Goal: Task Accomplishment & Management: Use online tool/utility

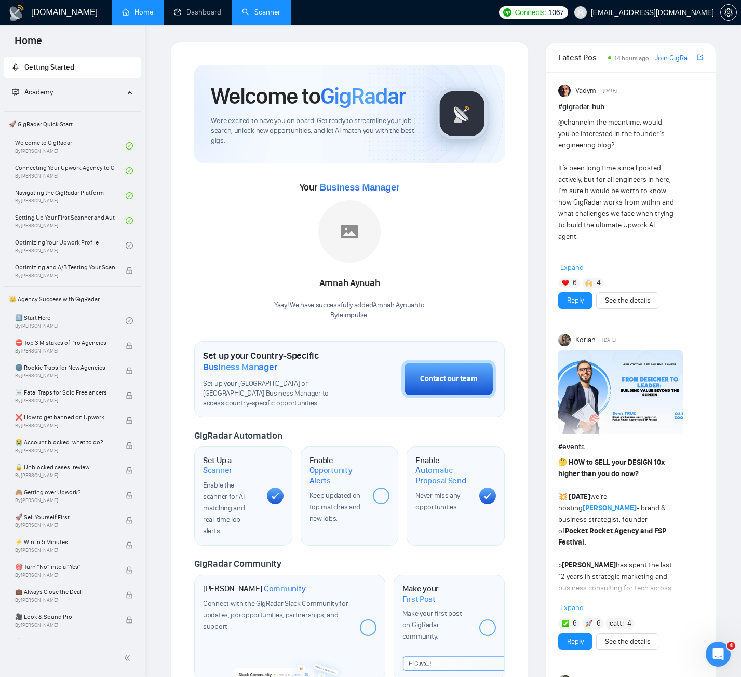
click at [252, 17] on link "Scanner" at bounding box center [261, 12] width 38 height 9
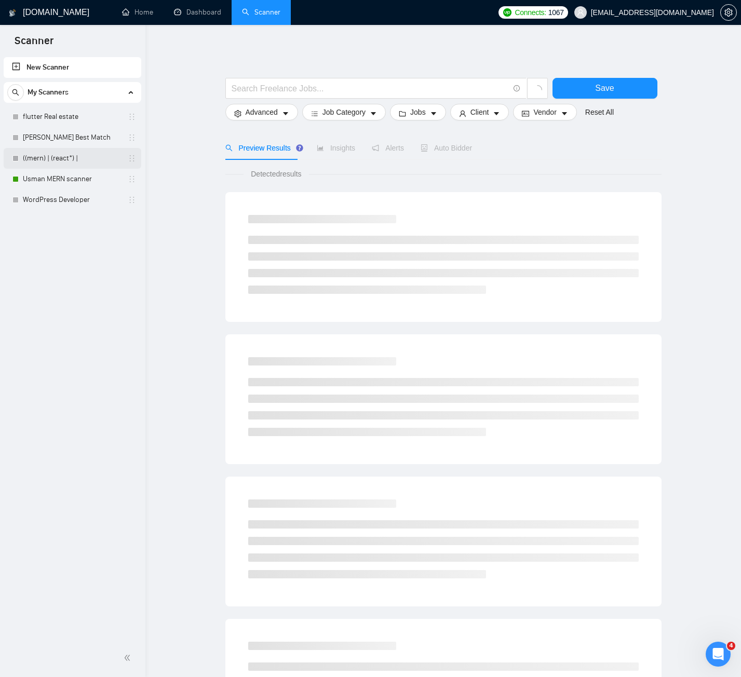
click at [46, 156] on link "((mern) | (react*) |" at bounding box center [72, 158] width 99 height 21
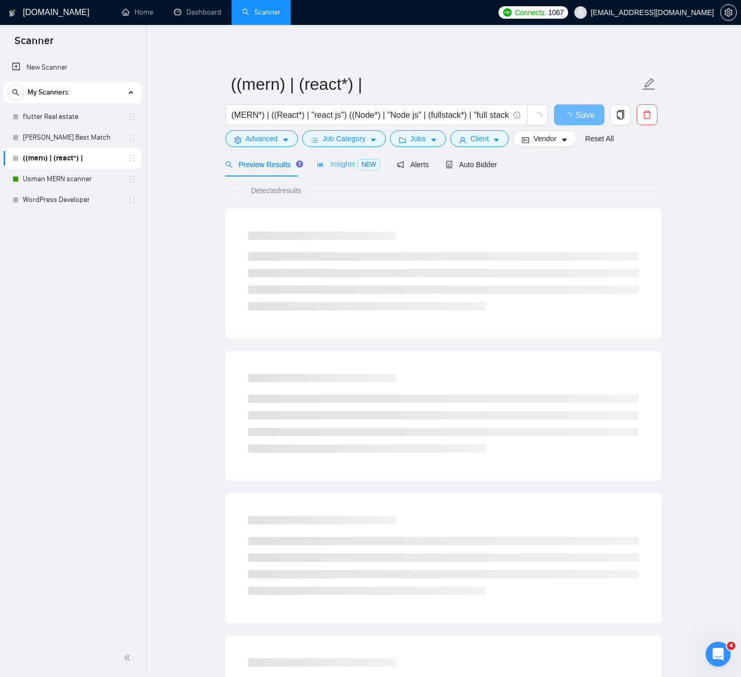
click at [327, 157] on div "Insights NEW" at bounding box center [348, 164] width 63 height 24
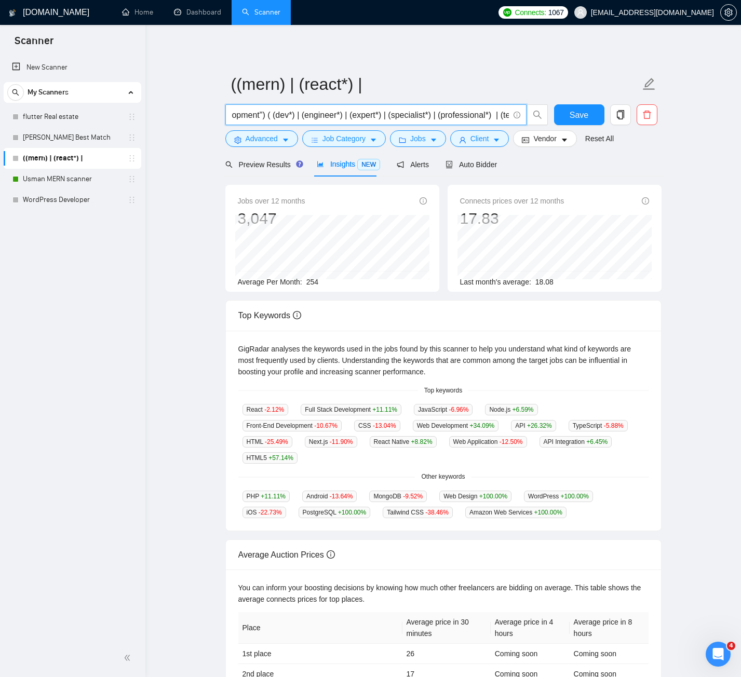
scroll to position [0, 464]
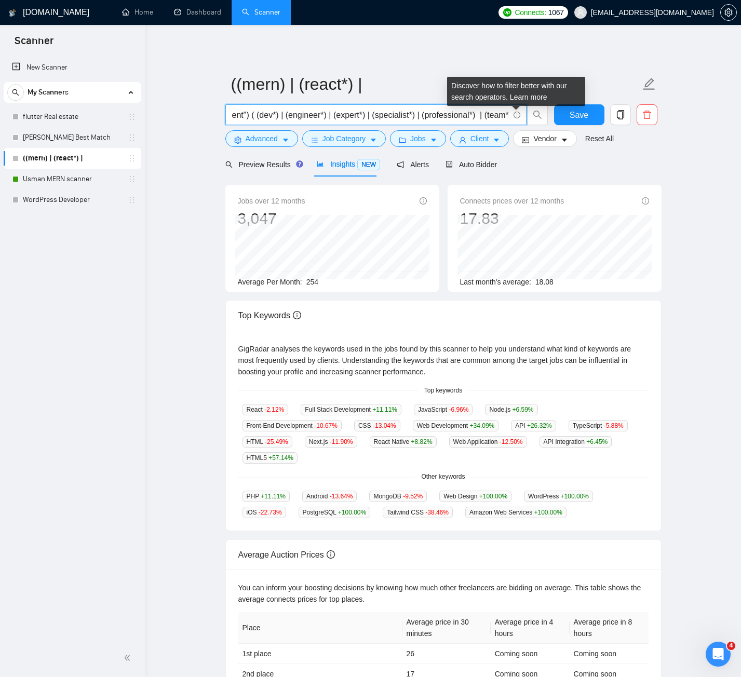
drag, startPoint x: 348, startPoint y: 113, endPoint x: 519, endPoint y: 115, distance: 171.3
click at [519, 115] on span "(MERN*) | ((React*) | "react js") ((Node*) | "Node js" | (fullstack*) | "full s…" at bounding box center [375, 114] width 301 height 21
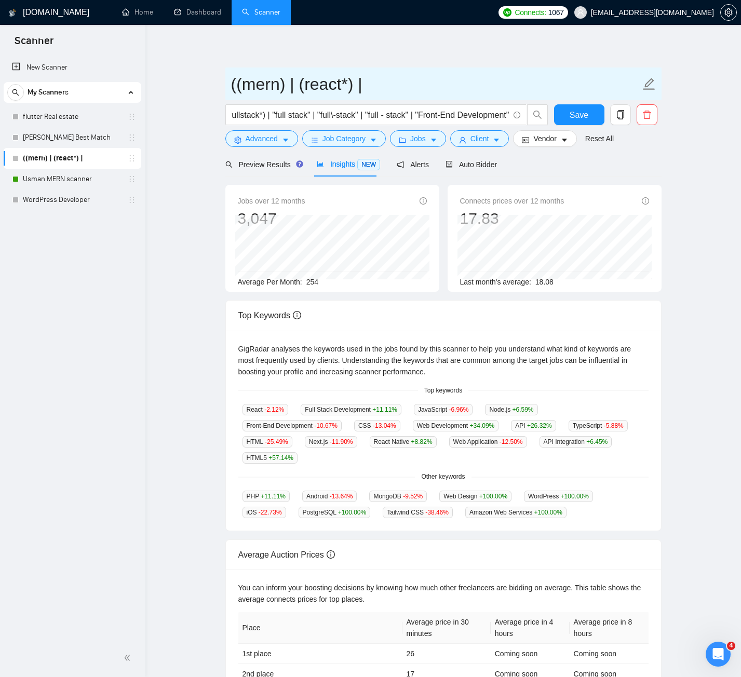
click at [443, 70] on span "((mern) | (react*) |" at bounding box center [443, 83] width 436 height 33
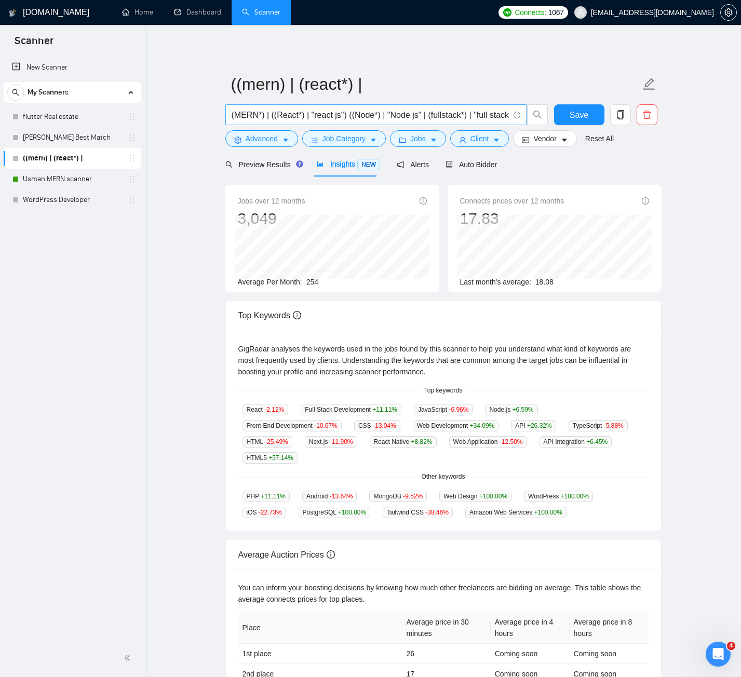
click at [377, 114] on input "(MERN*) | ((React*) | "react js") ((Node*) | "Node js" | (fullstack*) | "full s…" at bounding box center [369, 114] width 277 height 13
click at [371, 112] on input "(MERN*) | ((React*) | "react js") ((Node*) | "Node js" | (fullstack*) | "full s…" at bounding box center [369, 114] width 277 height 13
click at [378, 111] on input "(MERN*) | ((React*) | "react js") ((Node*) | "Node js" | (fullstack*) | "full s…" at bounding box center [369, 114] width 277 height 13
click at [374, 114] on input "(MERN*) | ((React*) | "react js") ((Node*) | "Node js" | (fullstack*) | "full s…" at bounding box center [369, 114] width 277 height 13
click at [337, 112] on input "(MERN*) | ((React*) | "react js") ((Node*) | "Node js" | (fullstack*) | "full s…" at bounding box center [369, 114] width 277 height 13
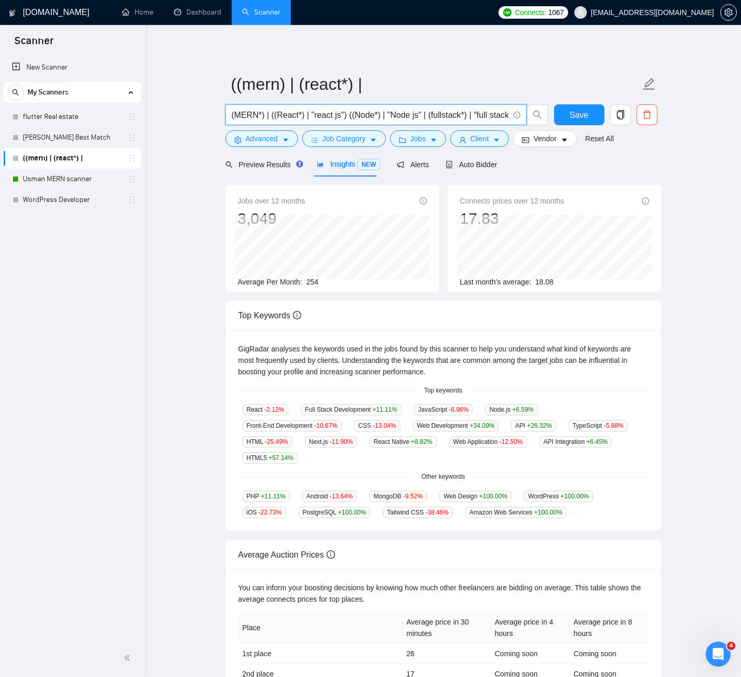
click at [268, 114] on input "(MERN*) | ((React*) | "react js") ((Node*) | "Node js" | (fullstack*) | "full s…" at bounding box center [369, 114] width 277 height 13
drag, startPoint x: 377, startPoint y: 114, endPoint x: 412, endPoint y: 115, distance: 34.8
click at [412, 115] on input "(MERN*) | ((React*) | "react js") ((Node*) | "Node js" | (fullstack*) | "full s…" at bounding box center [369, 114] width 277 height 13
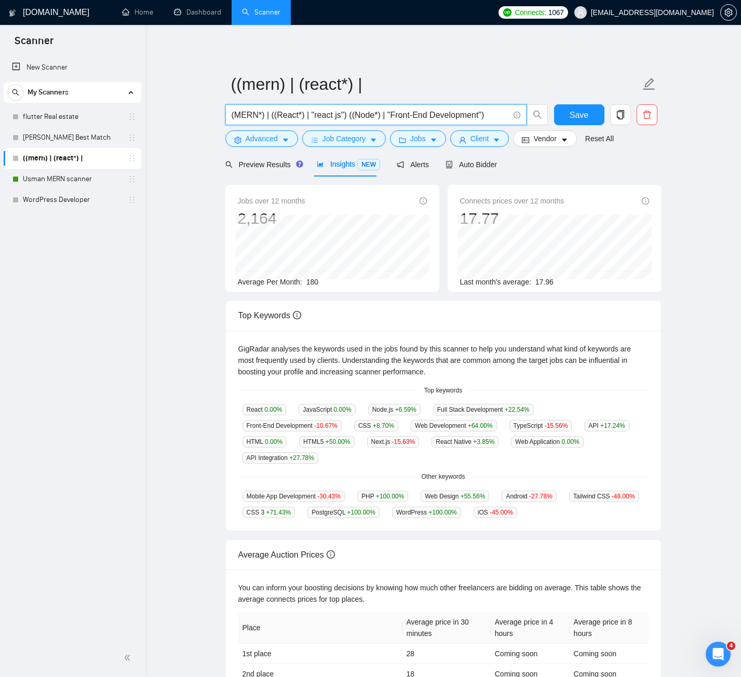
drag, startPoint x: 375, startPoint y: 116, endPoint x: 268, endPoint y: 115, distance: 106.4
click at [268, 115] on input "(MERN*) | ((React*) | "react js") ((Node*) | "Front-End Development")" at bounding box center [369, 114] width 277 height 13
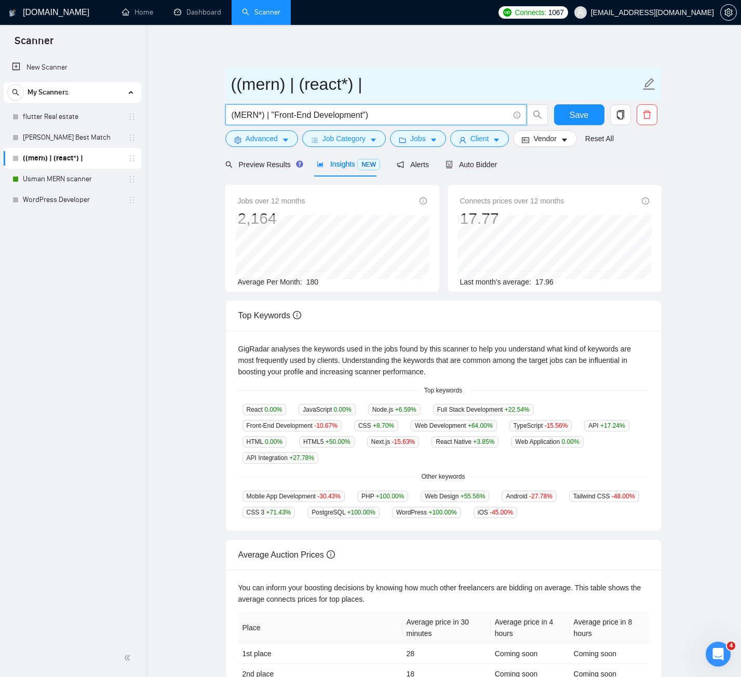
type input "(MERN*) | "Front-End Development")"
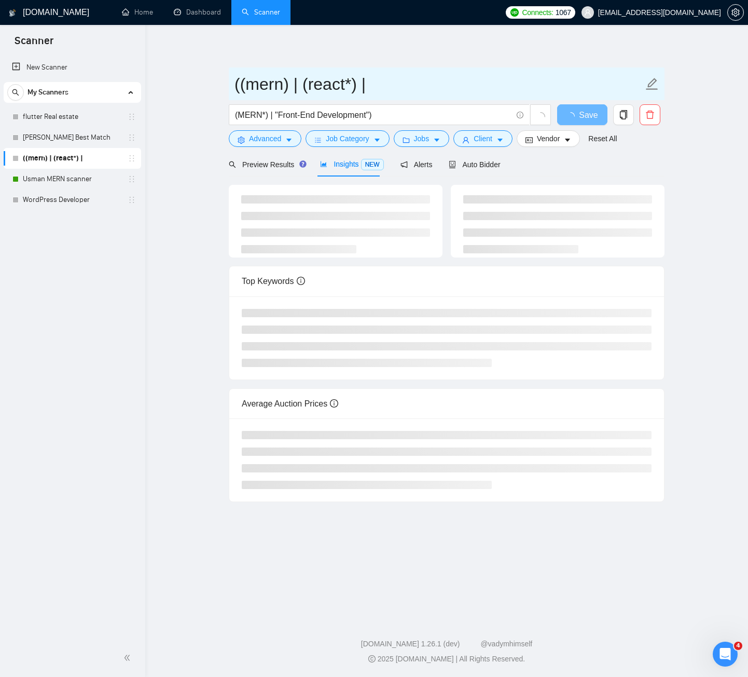
click at [413, 77] on input "((mern) | (react*) |" at bounding box center [439, 84] width 409 height 26
type input "((mern) | (react*)"
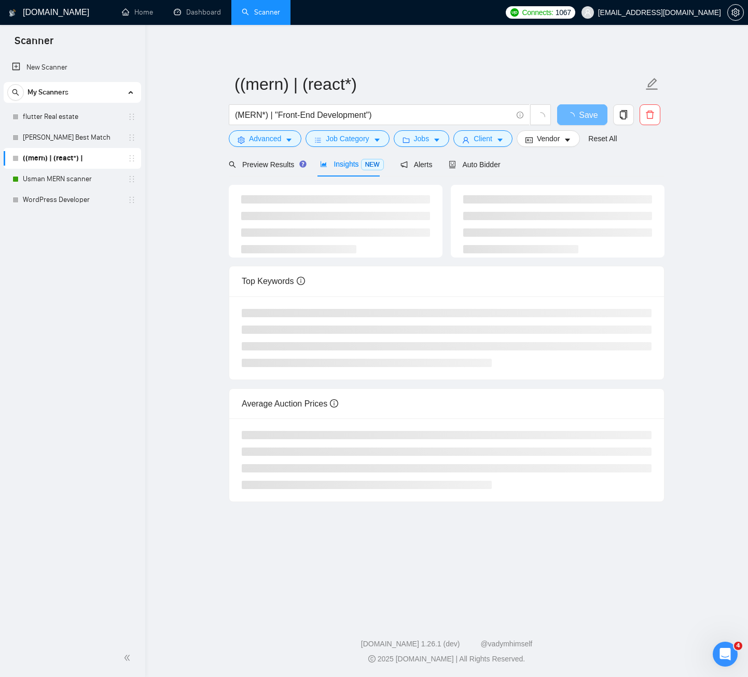
click at [399, 52] on div "((mern) | (react*) (MERN*) | "Front-End Development") Save Advanced Job Categor…" at bounding box center [447, 272] width 436 height 460
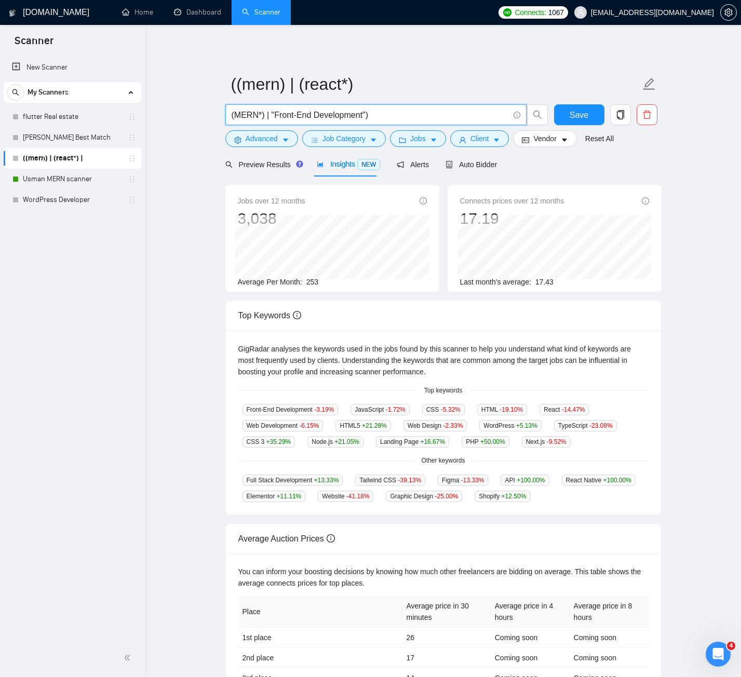
click at [370, 116] on input "(MERN*) | "Front-End Development")" at bounding box center [369, 114] width 277 height 13
click at [269, 117] on input "(MERN*) | "Front-End Development")" at bounding box center [369, 114] width 277 height 13
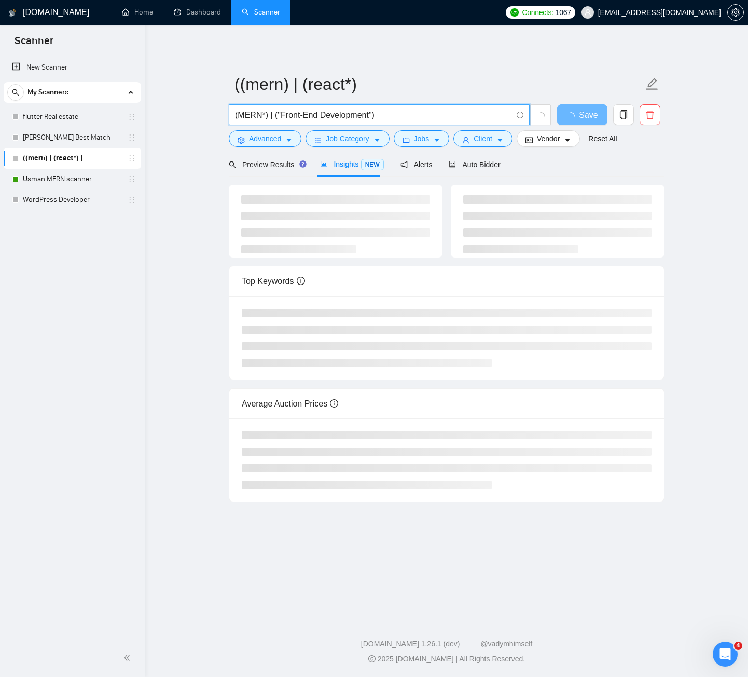
click at [411, 113] on input "(MERN*) | ("Front-End Development")" at bounding box center [373, 114] width 277 height 13
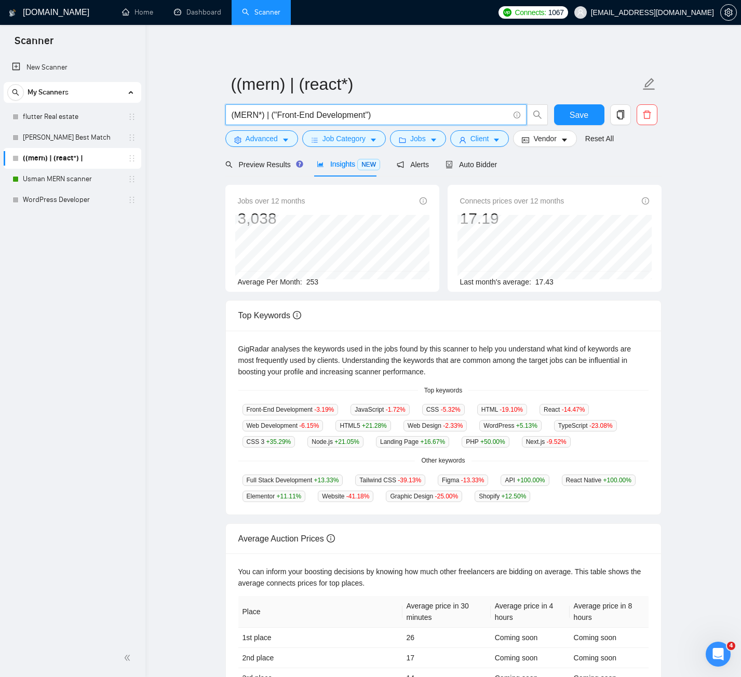
click at [253, 113] on input "(MERN*) | ("Front-End Development")" at bounding box center [369, 114] width 277 height 13
type input "(MERN*) | ("Front-End Development")"
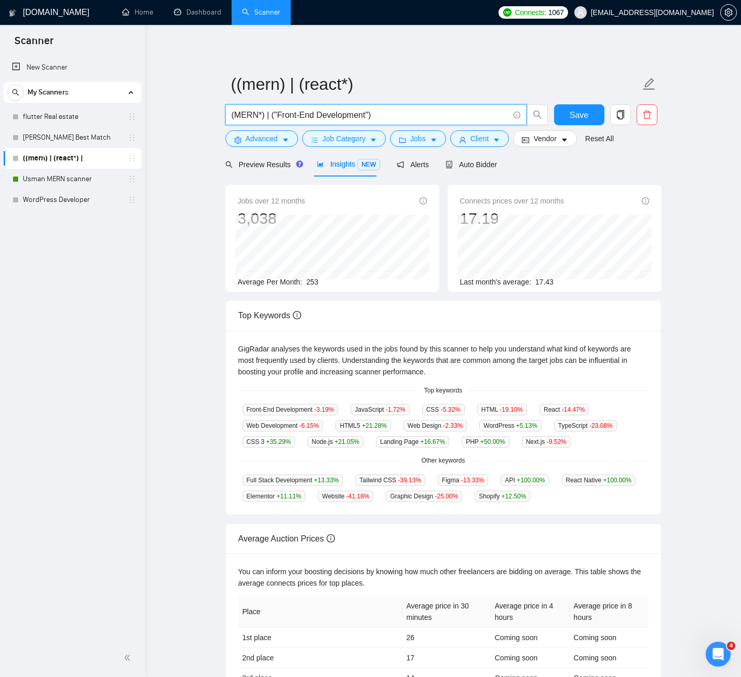
click at [363, 115] on input "(MERN*) | ("Front-End Development")" at bounding box center [369, 114] width 277 height 13
click at [78, 175] on link "Usman MERN scanner" at bounding box center [72, 179] width 99 height 21
click at [570, 114] on span "Save" at bounding box center [578, 114] width 19 height 13
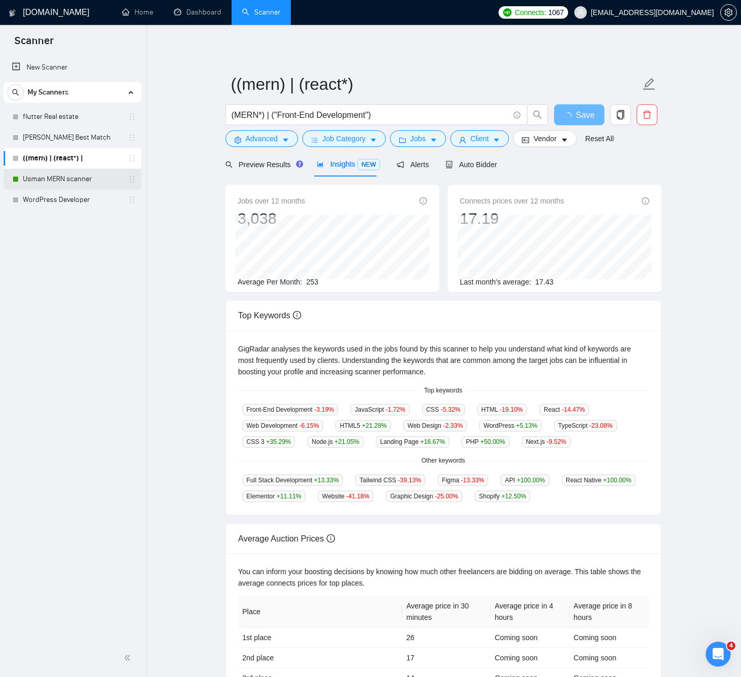
click at [59, 181] on link "Usman MERN scanner" at bounding box center [72, 179] width 99 height 21
click at [59, 176] on link "Usman MERN scanner" at bounding box center [72, 179] width 99 height 21
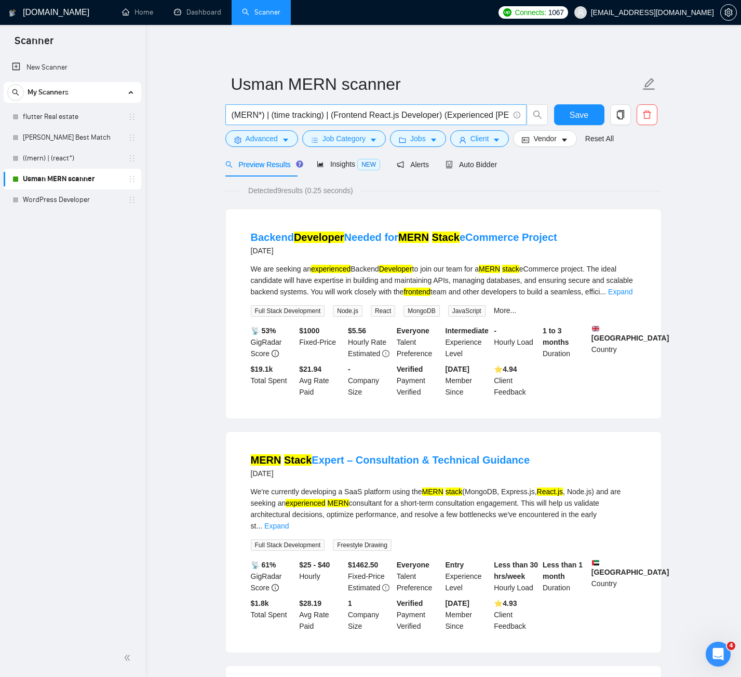
click at [467, 114] on input "(MERN*) | (time tracking) | (Frontend React.js Developer) (Experienced [PERSON_…" at bounding box center [369, 114] width 277 height 13
click at [49, 159] on link "((mern) | (react*)" at bounding box center [72, 158] width 99 height 21
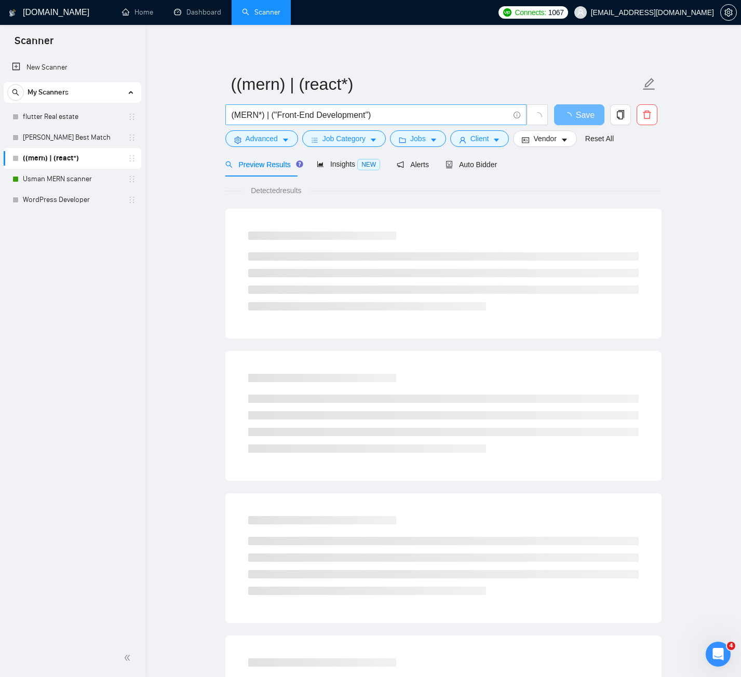
click at [339, 122] on span "(MERN*) | ("Front-End Development")" at bounding box center [375, 114] width 301 height 21
click at [338, 122] on span "(MERN*) | ("Front-End Development")" at bounding box center [375, 114] width 301 height 21
click at [338, 121] on span "(MERN*) | ("Front-End Development")" at bounding box center [375, 114] width 301 height 21
click at [338, 121] on input "(MERN*) | ("Front-End Development")" at bounding box center [369, 114] width 277 height 13
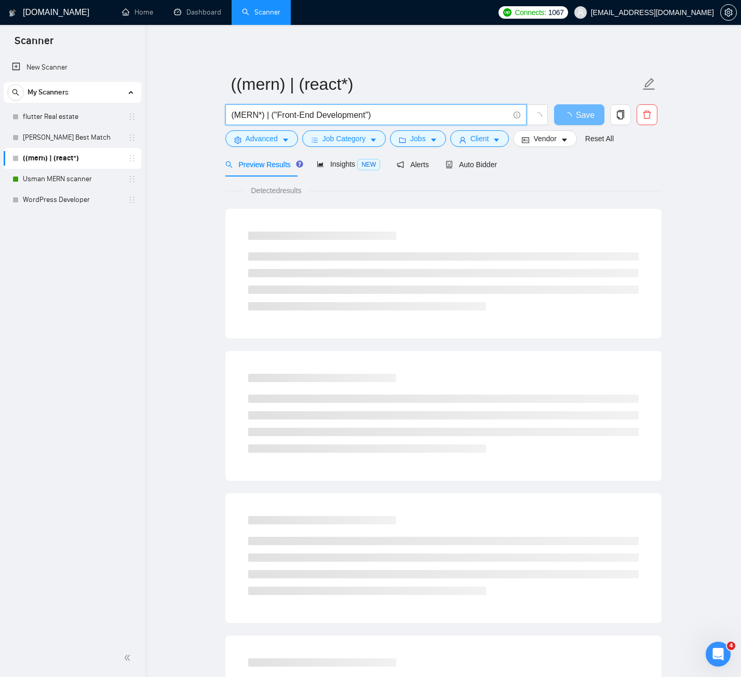
paste input "React Developer for SaaS"
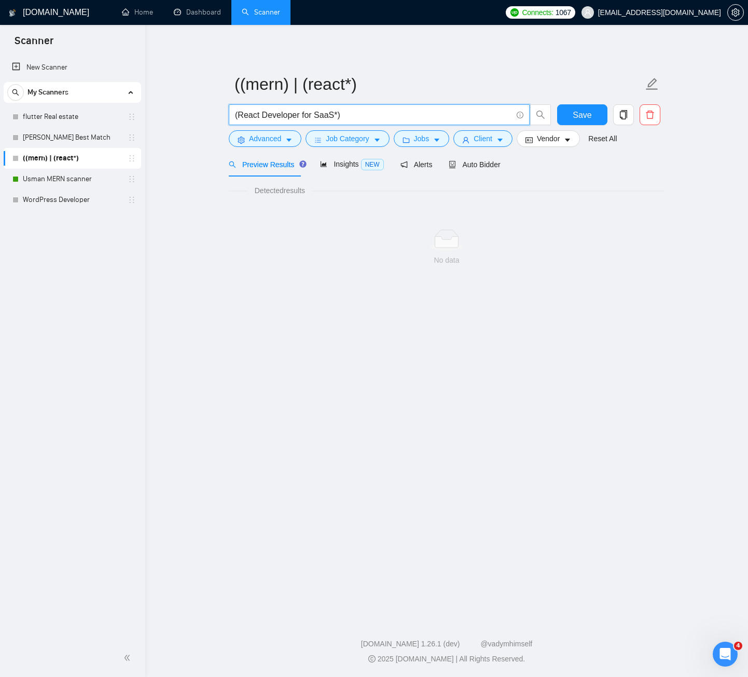
click at [362, 115] on input "(React Developer for SaaS*)" at bounding box center [373, 114] width 277 height 13
paste input "Full-Stack Dev"
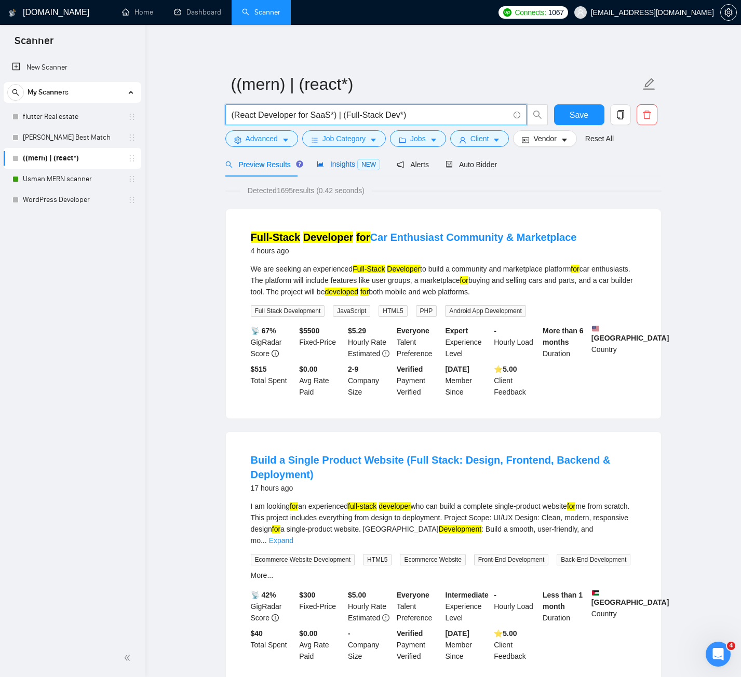
click at [333, 158] on div "Insights NEW" at bounding box center [348, 164] width 63 height 12
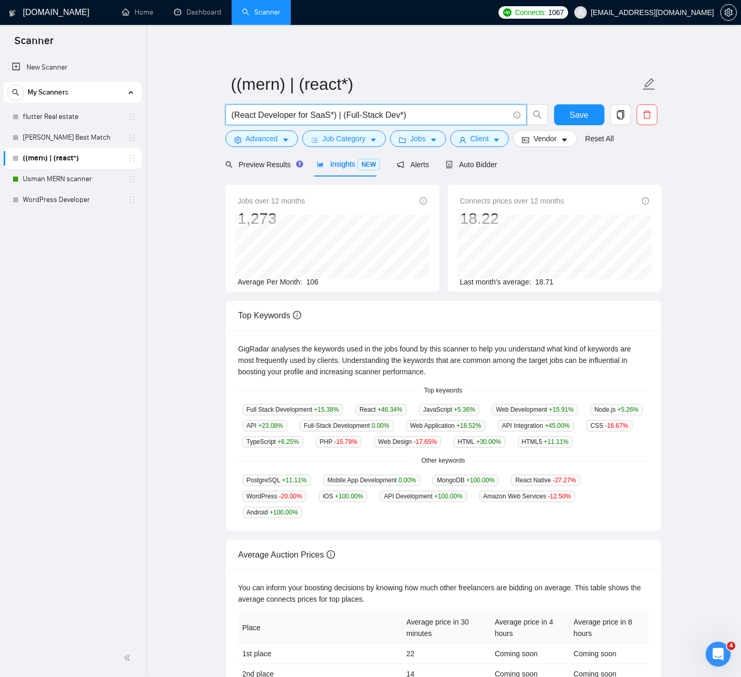
click at [424, 116] on input "(React Developer for SaaS*) | (Full-Stack Dev*)" at bounding box center [369, 114] width 277 height 13
paste input "TypeScript Developer"
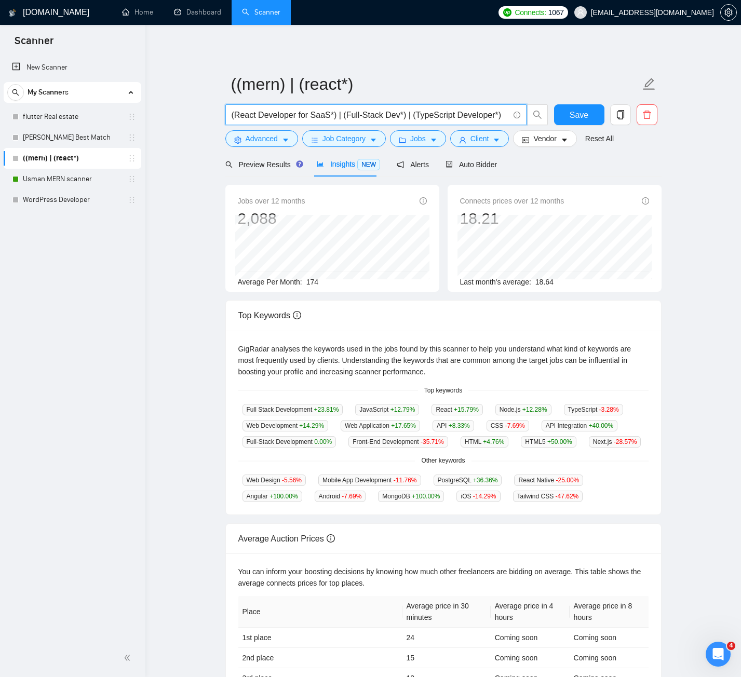
click at [497, 115] on input "(React Developer for SaaS*) | (Full-Stack Dev*) | (TypeScript Developer*)" at bounding box center [369, 114] width 277 height 13
paste input "Car Service"
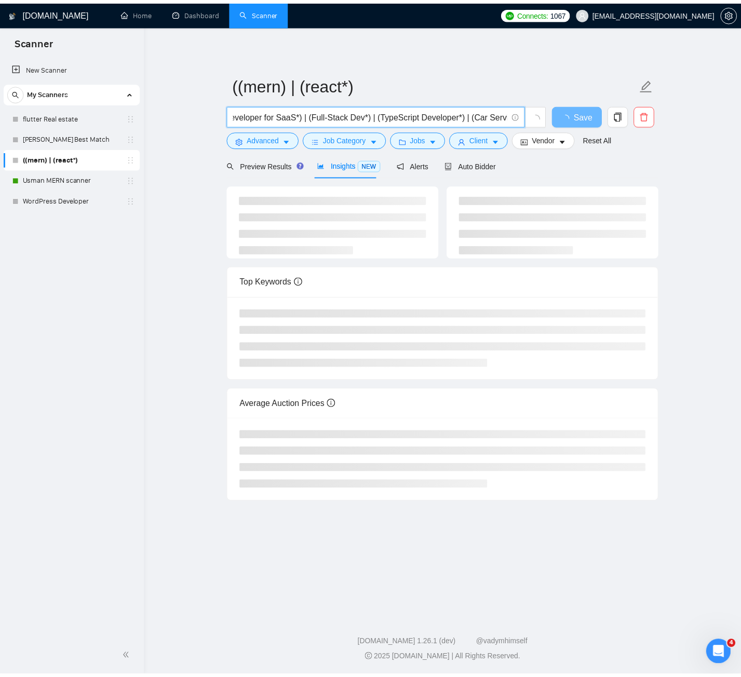
scroll to position [0, 38]
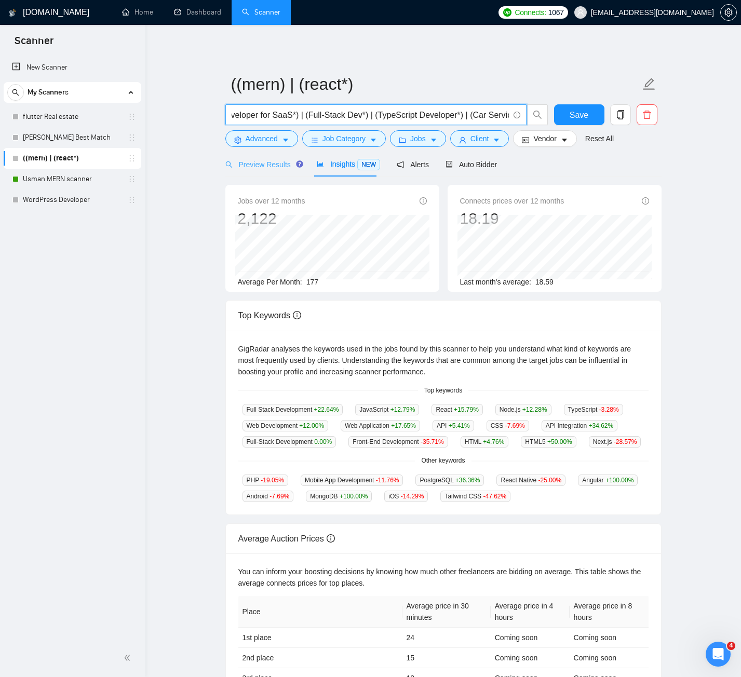
click at [269, 171] on div "Preview Results" at bounding box center [262, 164] width 75 height 24
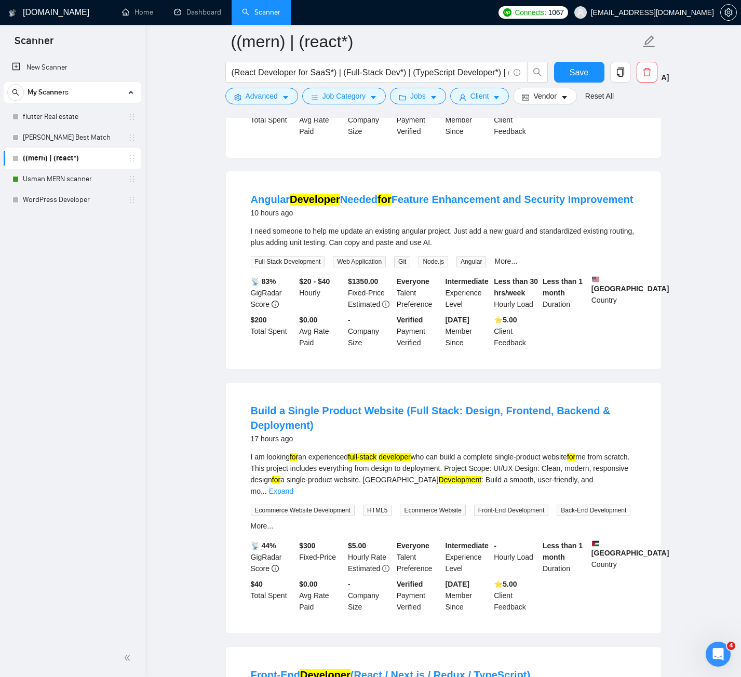
scroll to position [467, 0]
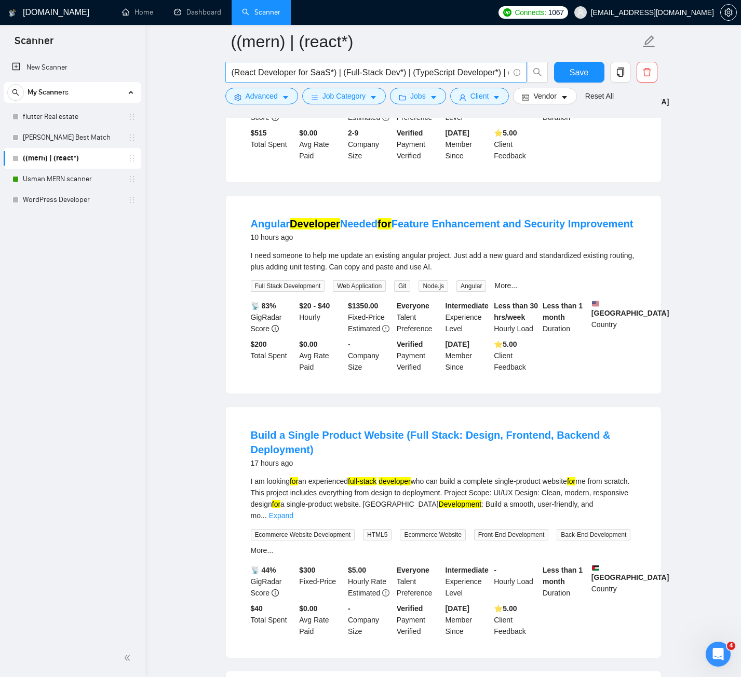
click at [486, 69] on input "(React Developer for SaaS*) | (Full-Stack Dev*) | (TypeScript Developer*) | (Ca…" at bounding box center [369, 72] width 277 height 13
type input "MERN (React Developer for SaaS*) | (Full-Stack Dev*) | (TypeScript Developer*) …"
click at [265, 102] on span "Advanced" at bounding box center [261, 95] width 32 height 11
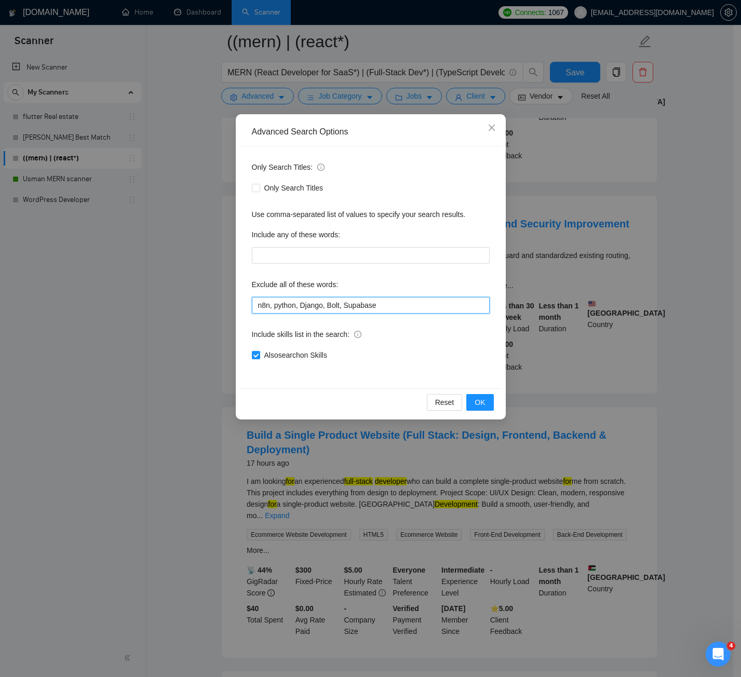
click at [382, 306] on input "n8n, python, Django, Bolt, Supabase" at bounding box center [371, 305] width 238 height 17
click at [482, 399] on span "OK" at bounding box center [479, 402] width 10 height 11
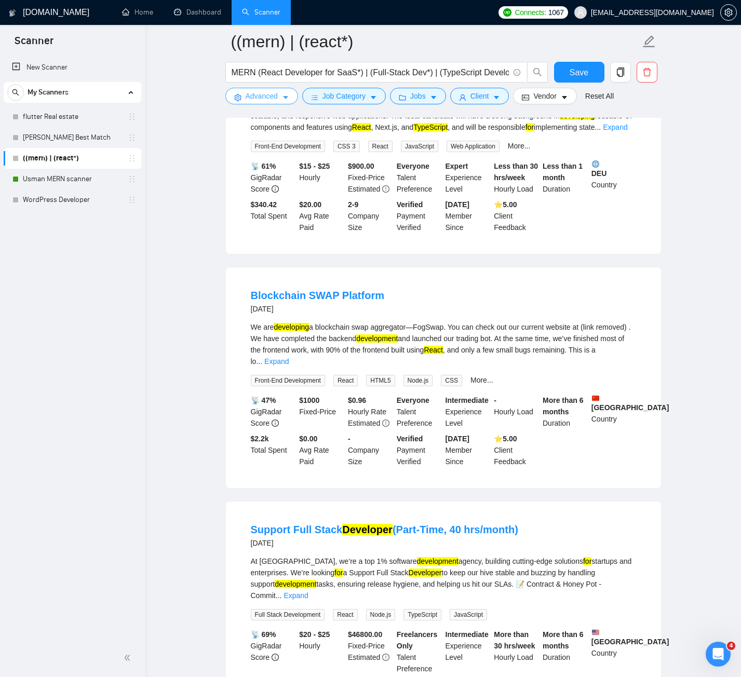
scroll to position [934, 0]
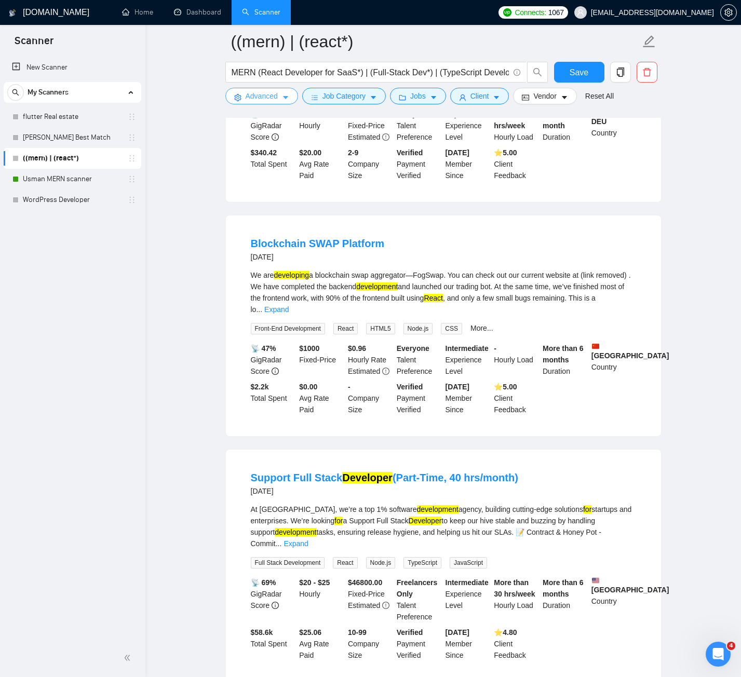
click at [264, 100] on span "Advanced" at bounding box center [261, 95] width 32 height 11
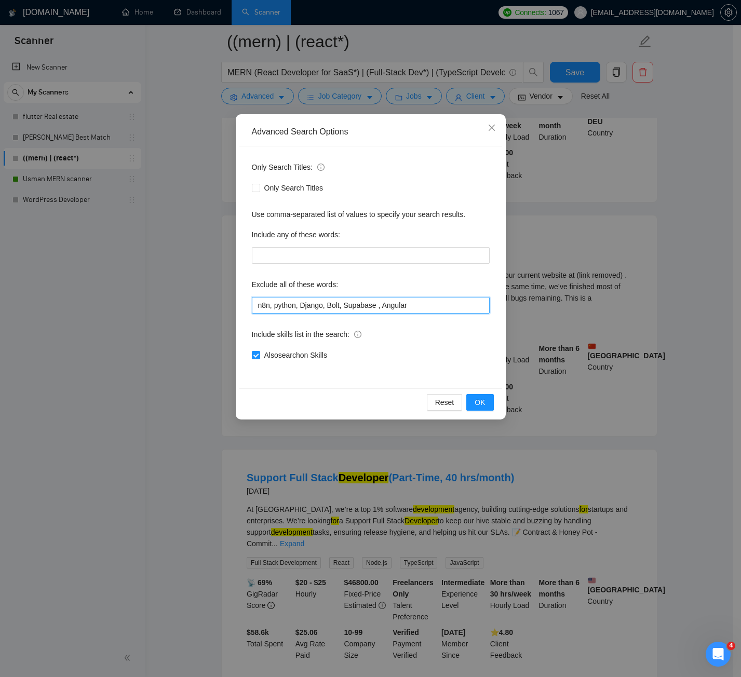
click at [426, 305] on input "n8n, python, Django, Bolt, Supabase , Angular" at bounding box center [371, 305] width 238 height 17
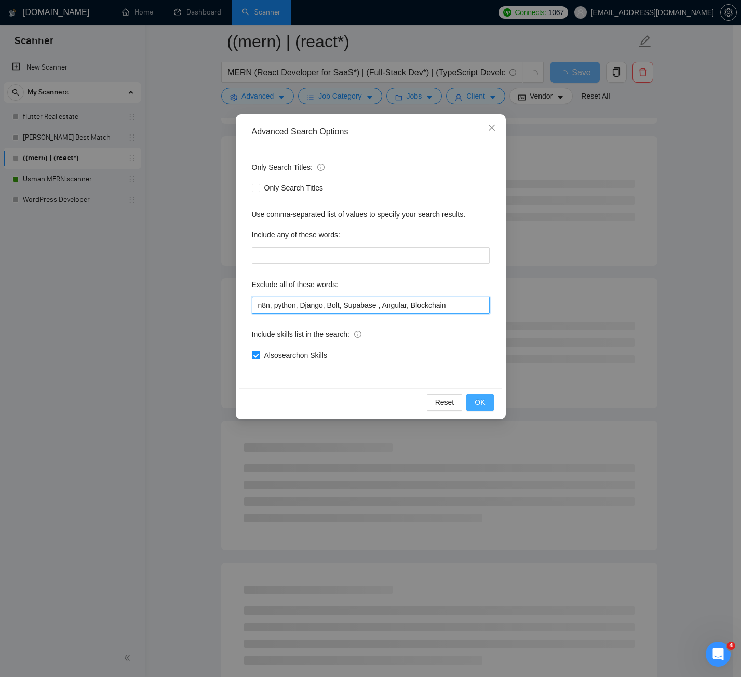
type input "n8n, python, Django, Bolt, Supabase , Angular, Blockchain"
click at [477, 404] on span "OK" at bounding box center [479, 402] width 10 height 11
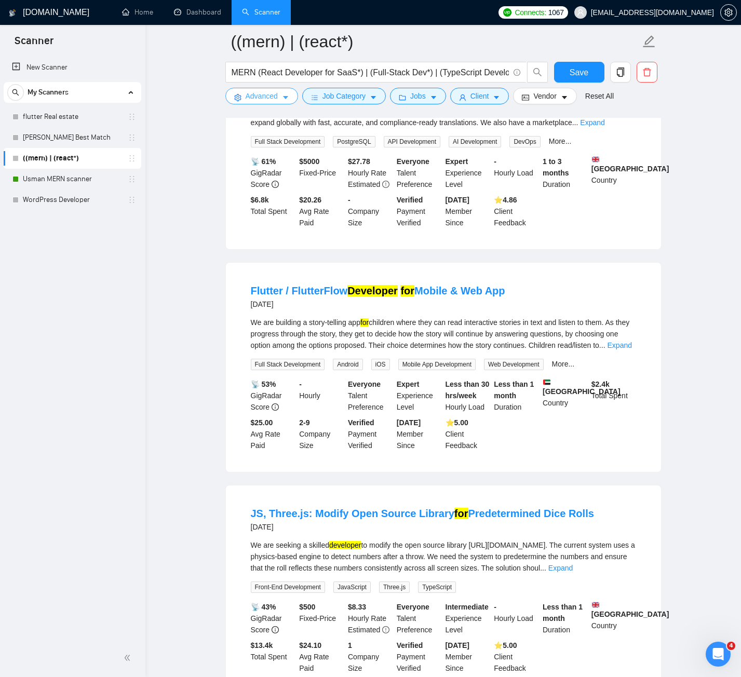
scroll to position [1935, 0]
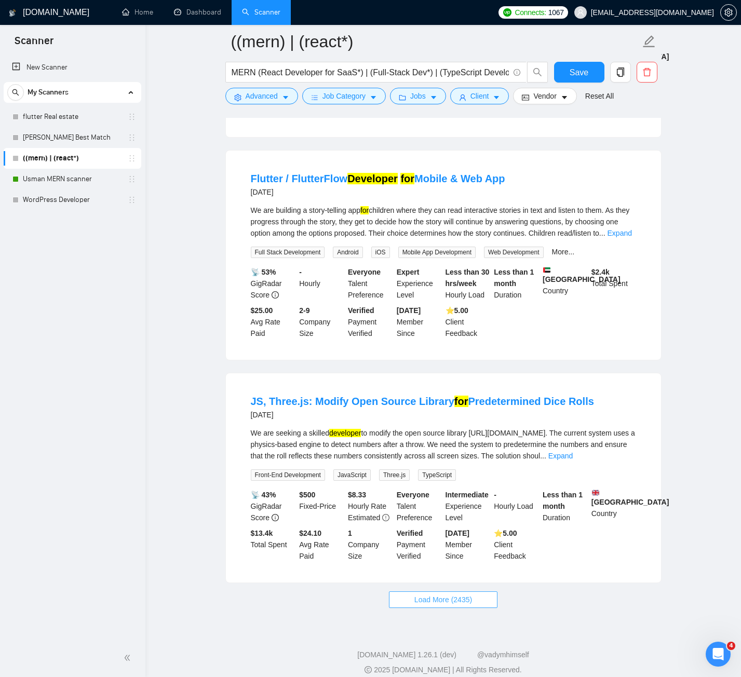
click at [457, 594] on span "Load More (2435)" at bounding box center [443, 599] width 58 height 11
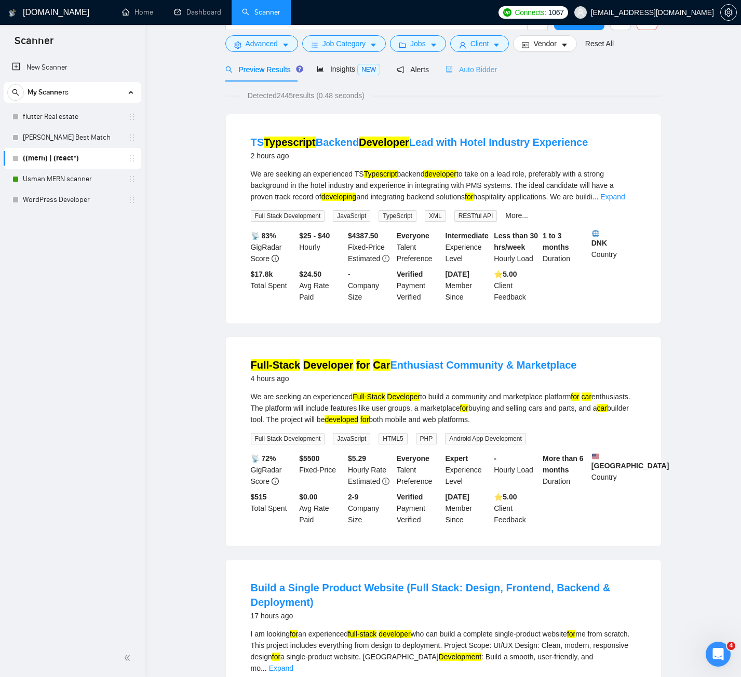
scroll to position [0, 0]
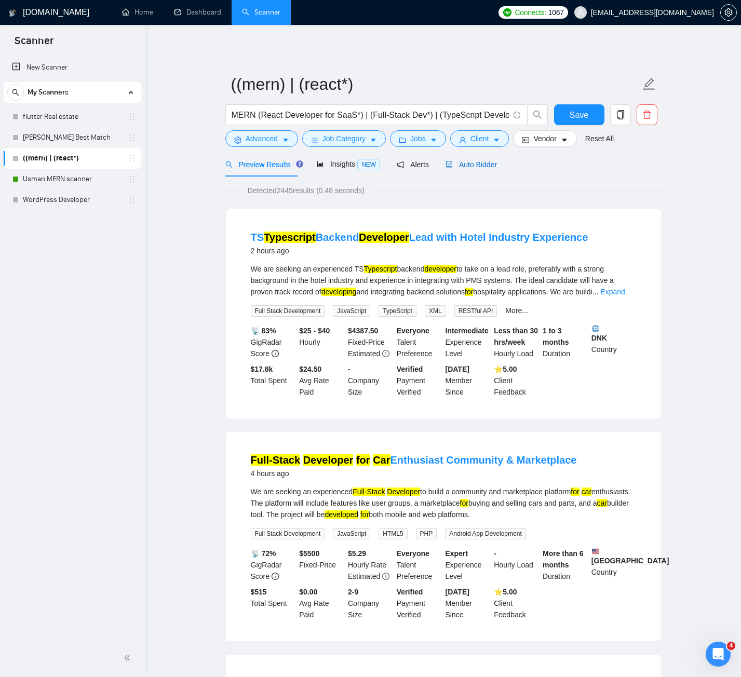
click at [460, 167] on span "Auto Bidder" at bounding box center [470, 164] width 51 height 8
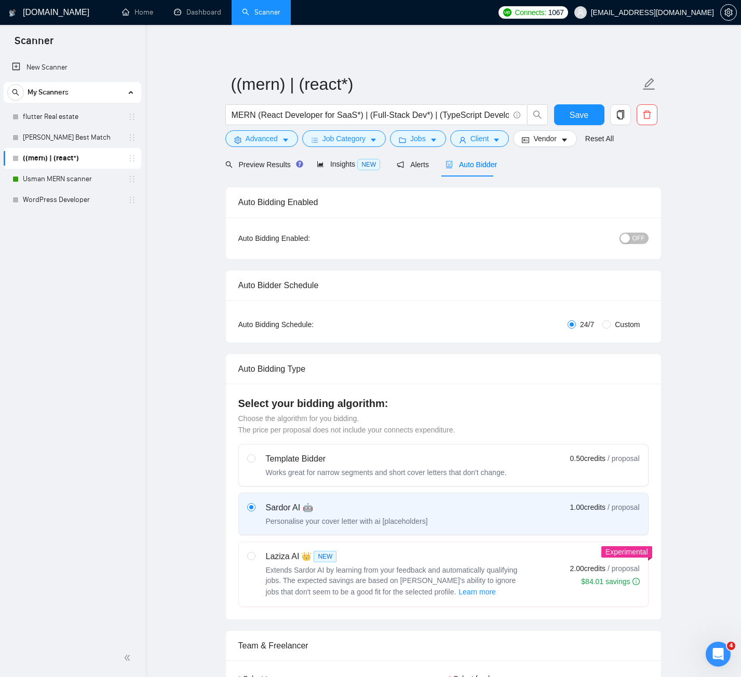
checkbox input "true"
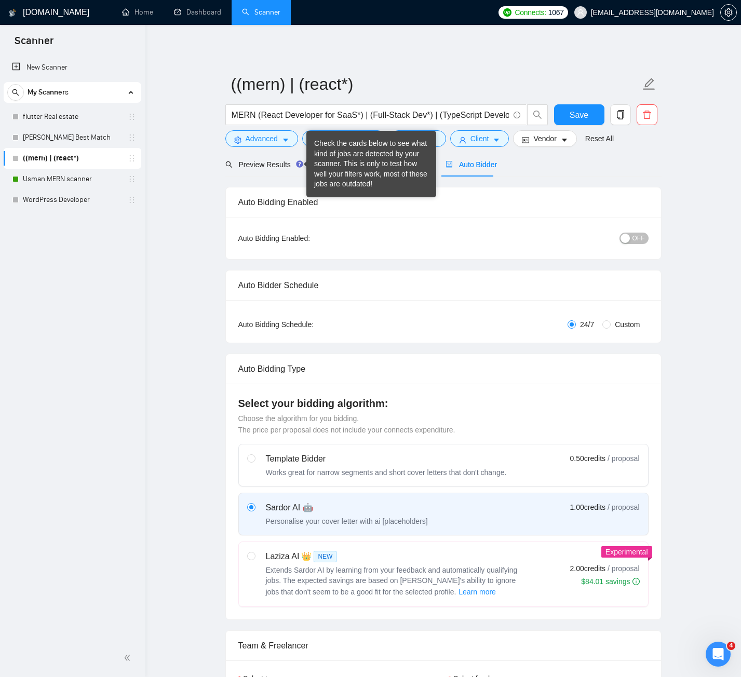
click at [324, 161] on div "Check the cards below to see what kind of jobs are detected by your scanner. Th…" at bounding box center [371, 164] width 114 height 51
click at [278, 167] on span "Preview Results" at bounding box center [262, 164] width 75 height 8
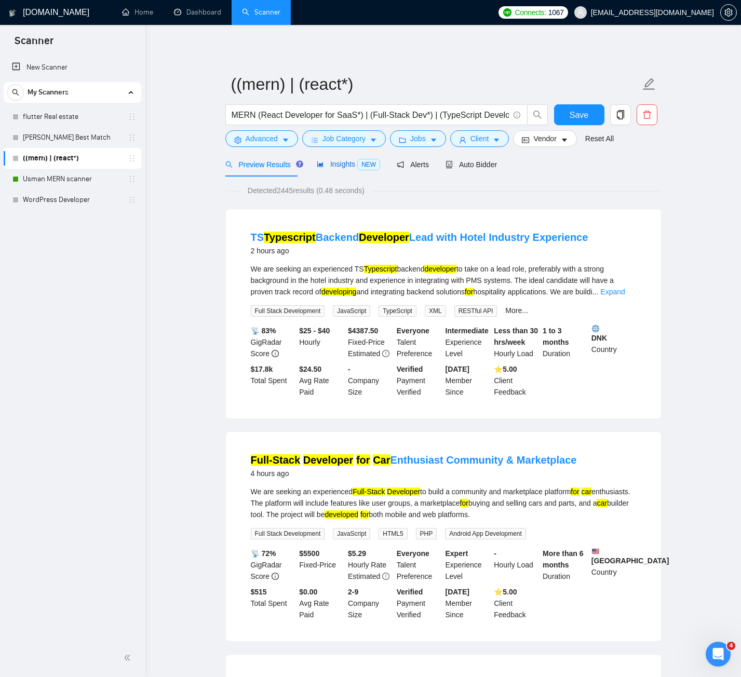
click at [336, 166] on span "Insights NEW" at bounding box center [348, 164] width 63 height 8
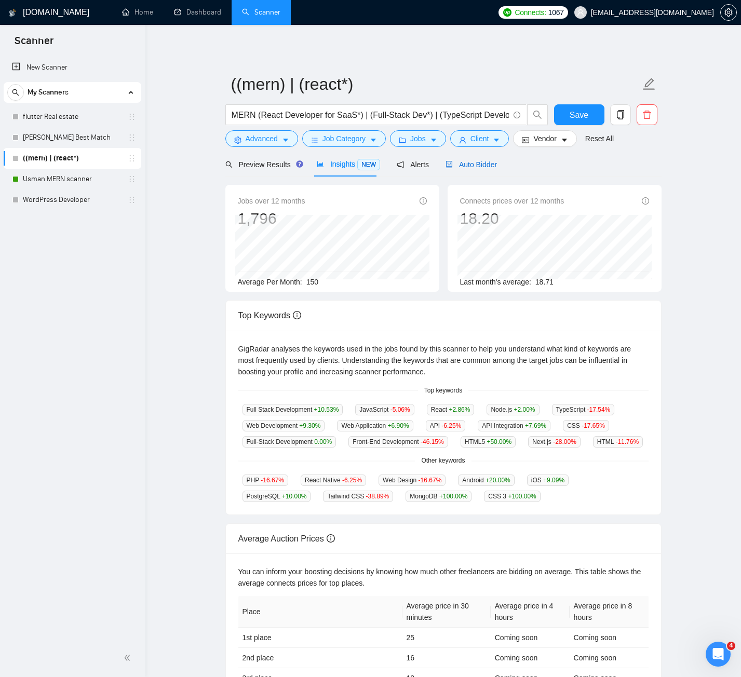
click at [470, 166] on span "Auto Bidder" at bounding box center [470, 164] width 51 height 8
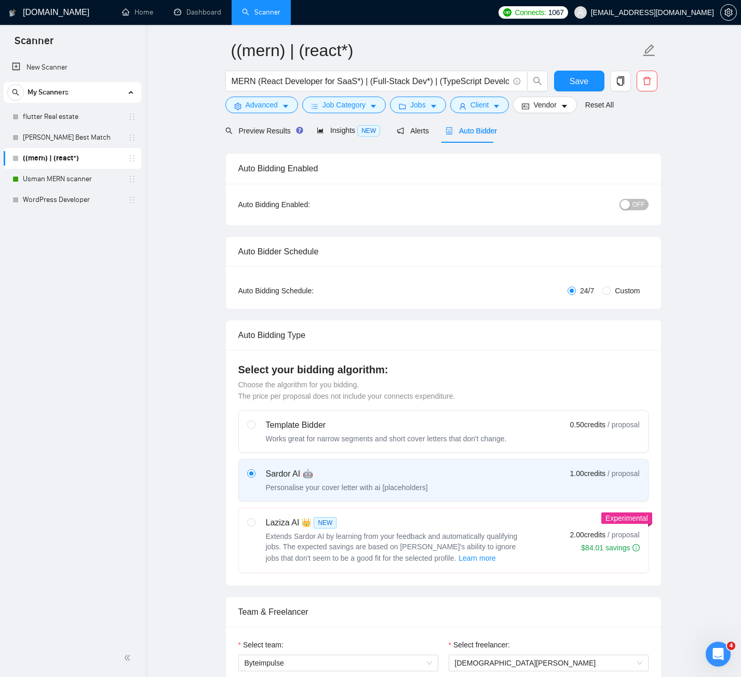
scroll to position [52, 0]
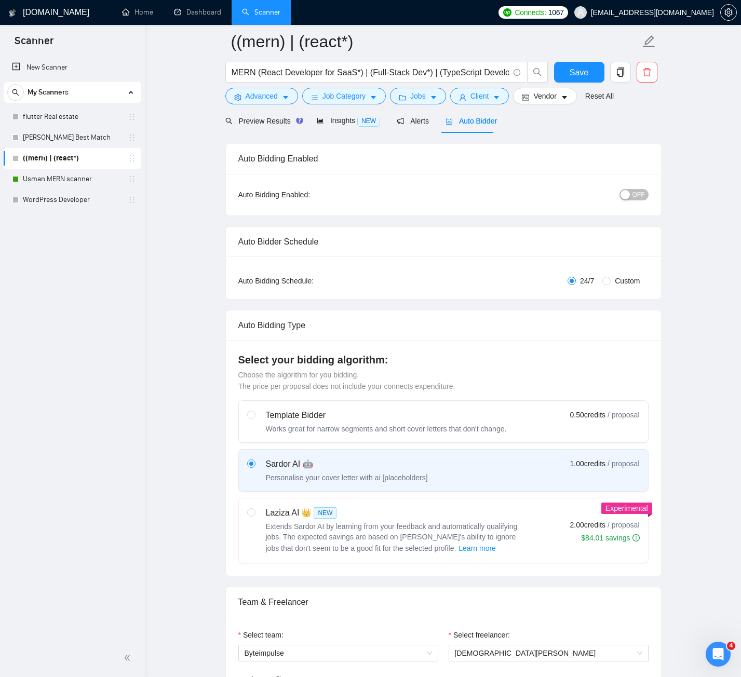
click at [621, 193] on span "OFF" at bounding box center [638, 194] width 12 height 11
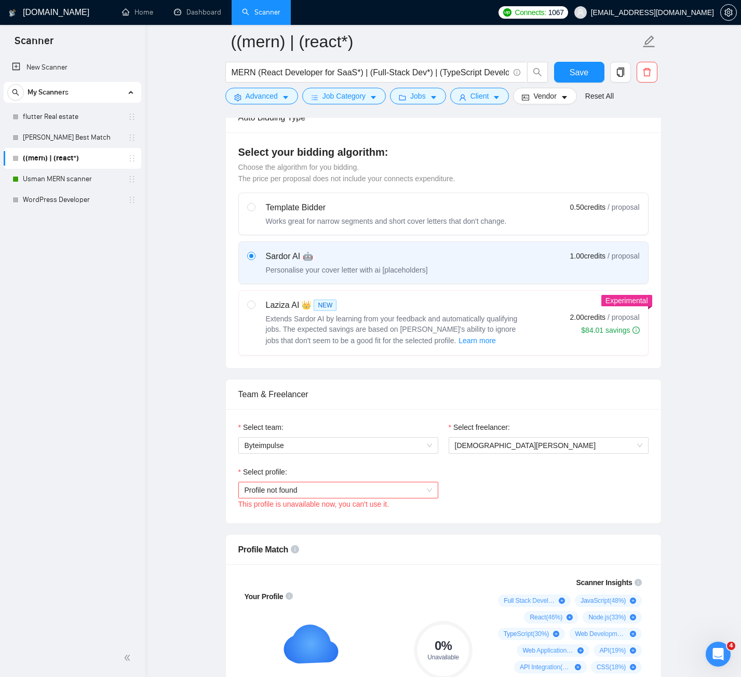
scroll to position [467, 0]
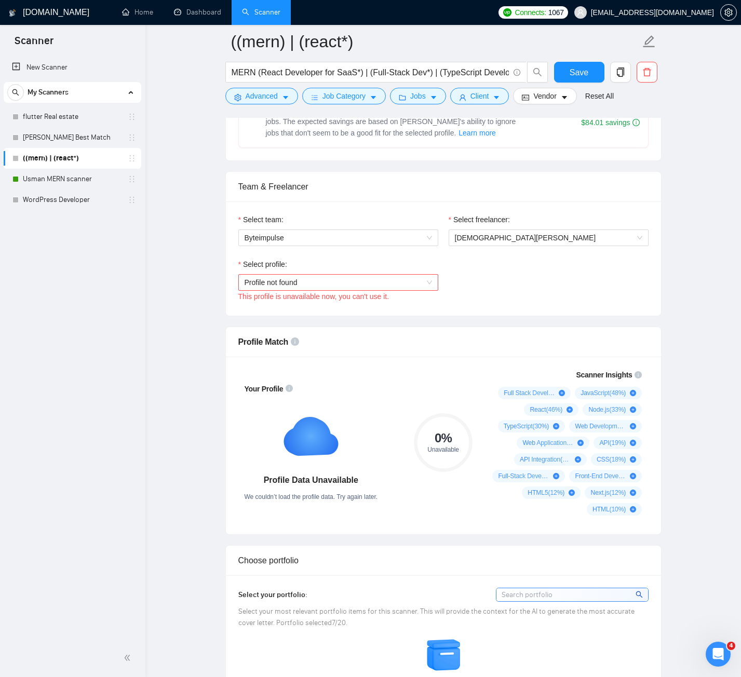
click at [360, 288] on span "Profile not found" at bounding box center [337, 283] width 187 height 16
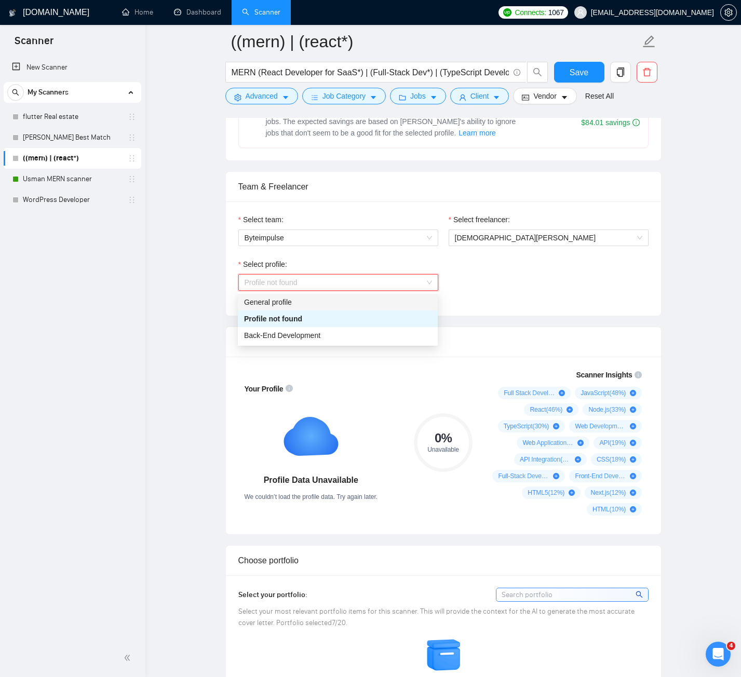
click at [277, 306] on div "General profile" at bounding box center [337, 301] width 187 height 11
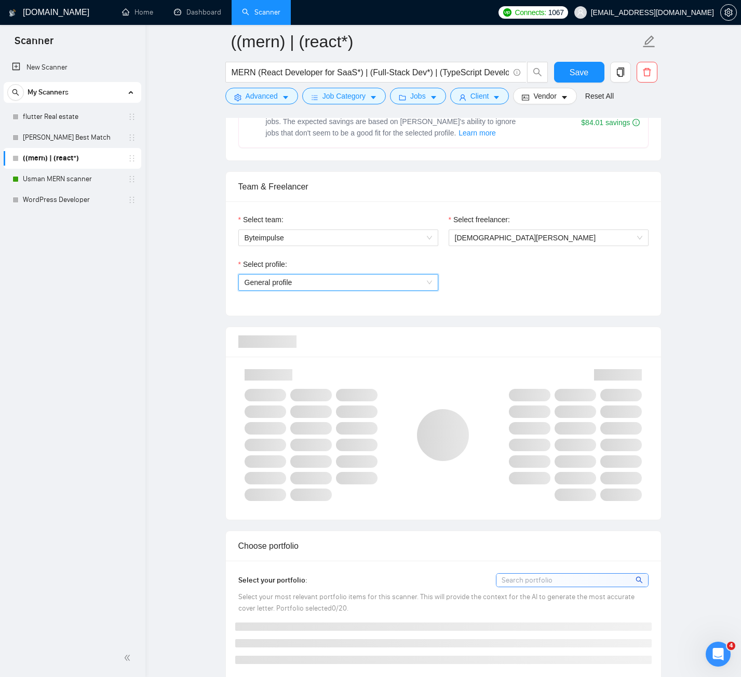
click at [543, 289] on div "Select profile: General profile General profile" at bounding box center [443, 280] width 420 height 45
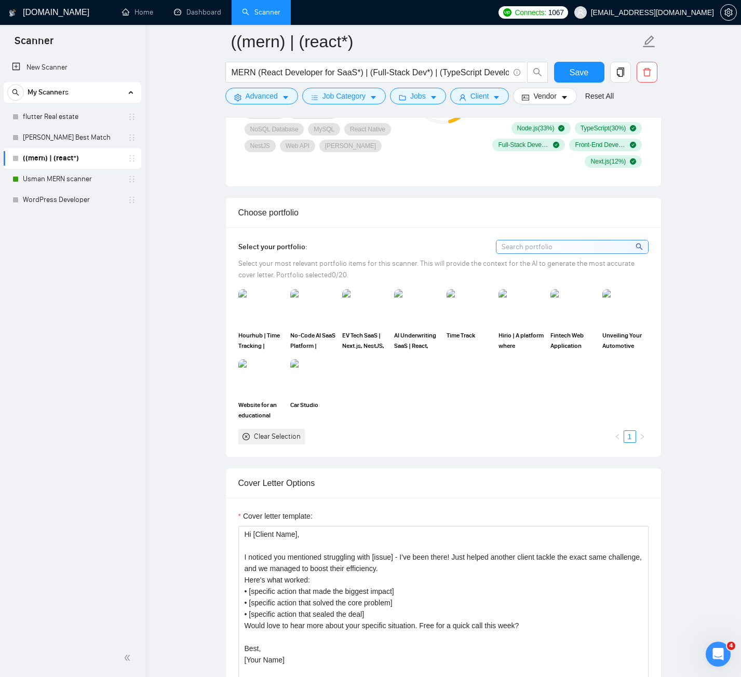
scroll to position [830, 0]
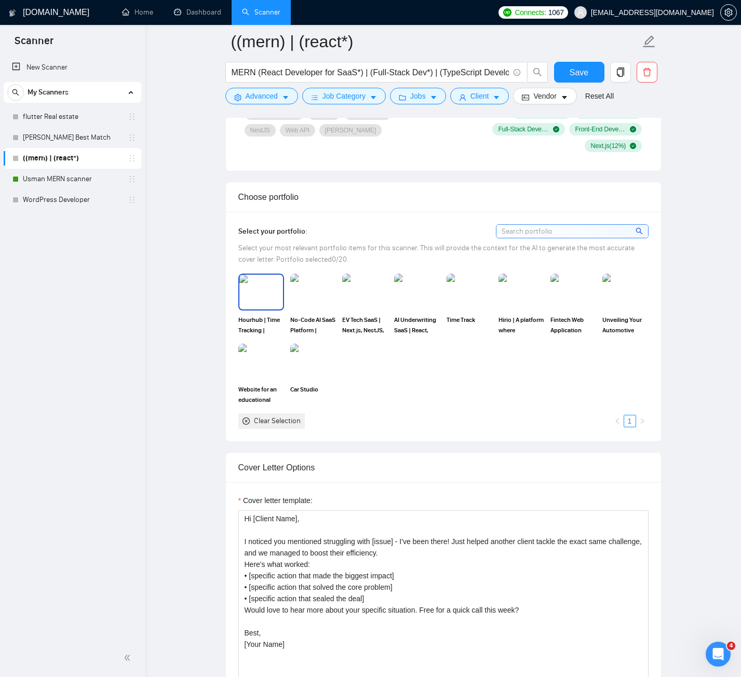
click at [253, 297] on img at bounding box center [261, 292] width 44 height 34
click at [335, 293] on div at bounding box center [313, 292] width 46 height 36
click at [470, 297] on img at bounding box center [469, 292] width 46 height 36
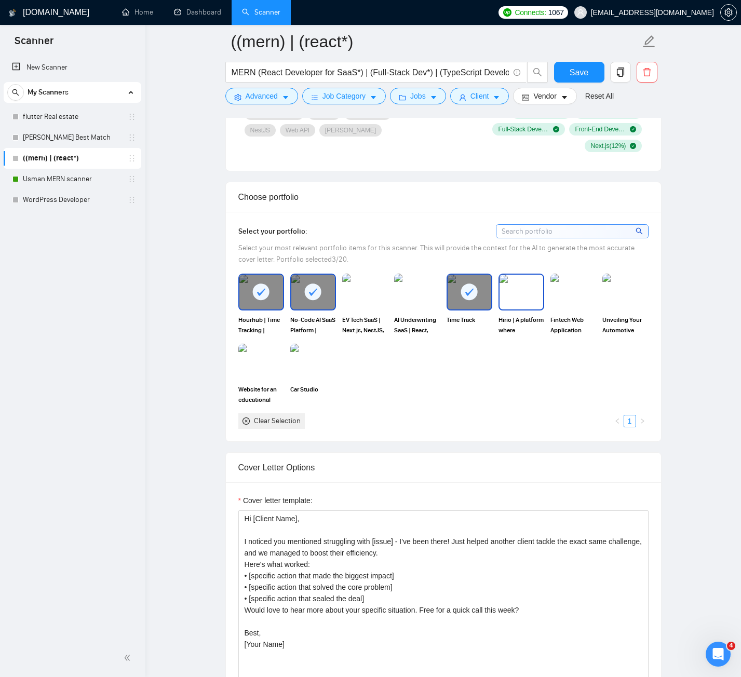
click at [532, 293] on img at bounding box center [521, 292] width 44 height 34
click at [576, 292] on img at bounding box center [573, 292] width 46 height 36
click at [621, 289] on img at bounding box center [625, 292] width 44 height 34
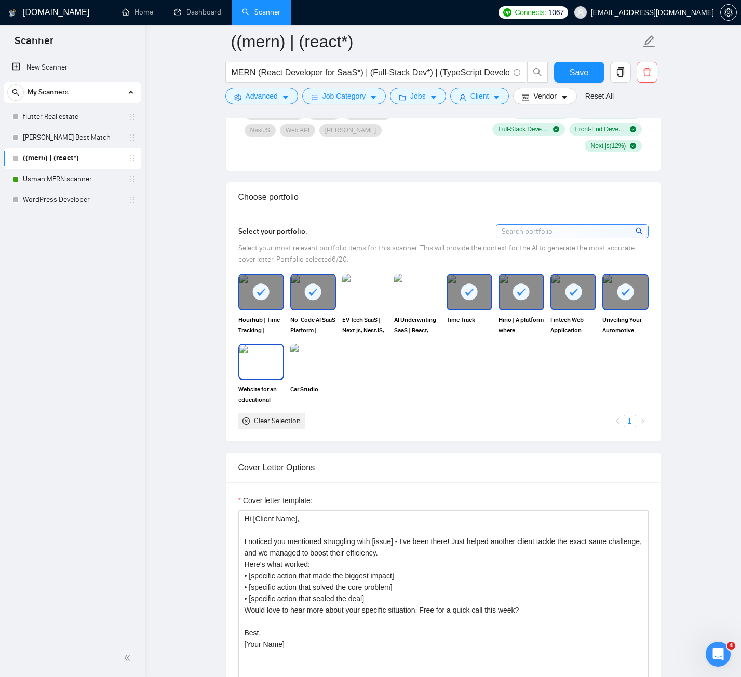
click at [249, 365] on img at bounding box center [261, 362] width 44 height 34
click at [295, 365] on img at bounding box center [313, 362] width 44 height 34
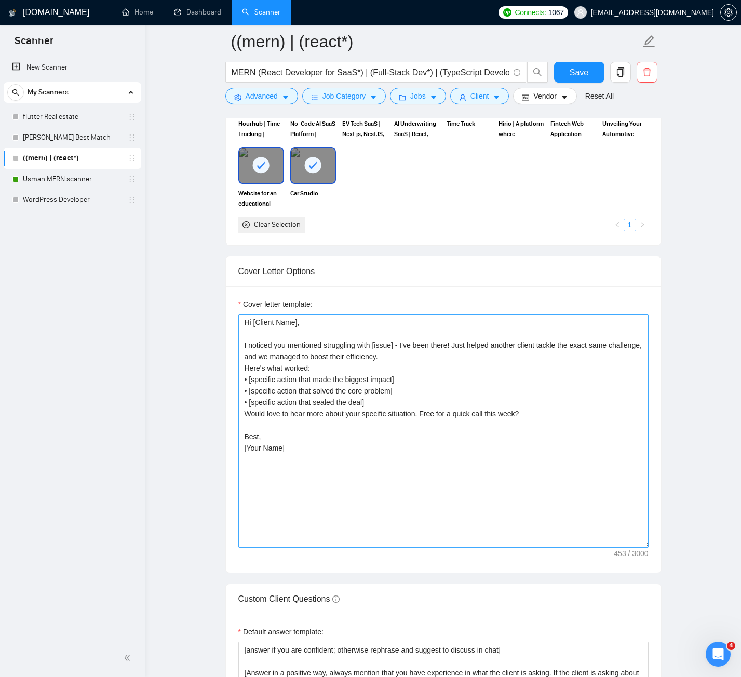
scroll to position [1090, 0]
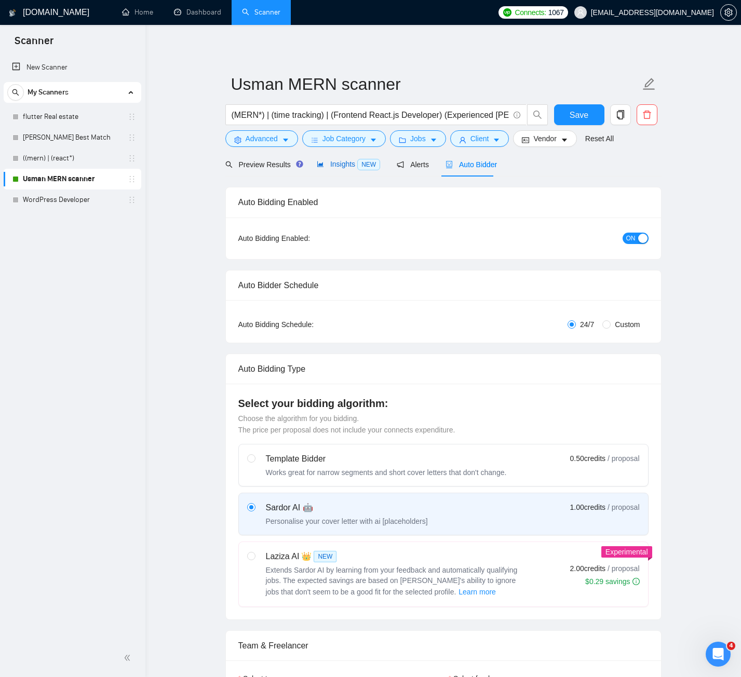
click at [346, 168] on span "Insights NEW" at bounding box center [348, 164] width 63 height 8
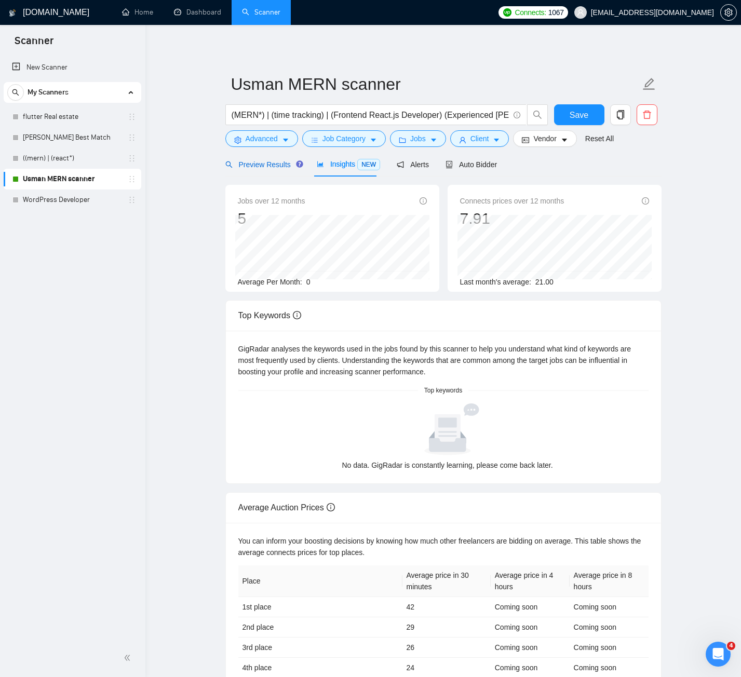
click at [264, 164] on span "Preview Results" at bounding box center [262, 164] width 75 height 8
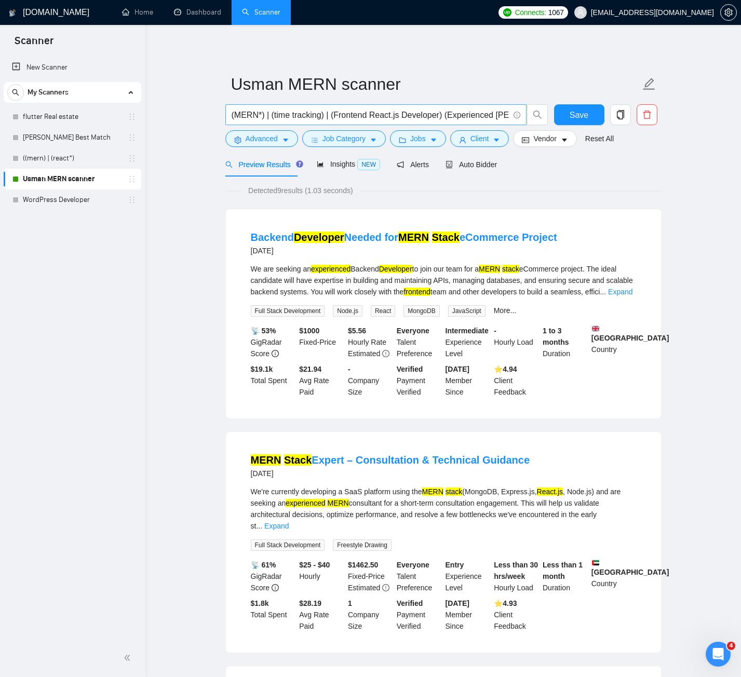
click at [448, 121] on input "(MERN*) | (time tracking) | (Frontend React.js Developer) (Experienced [PERSON_…" at bounding box center [369, 114] width 277 height 13
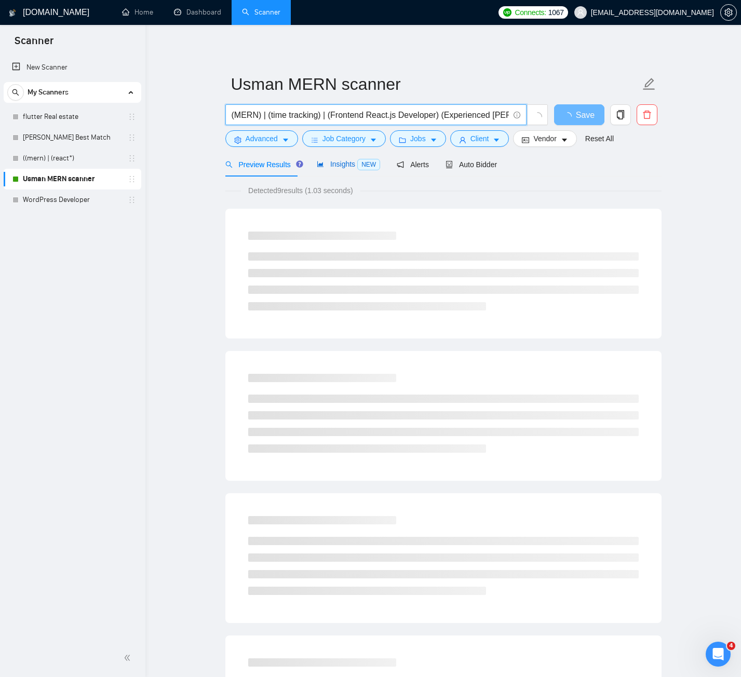
click at [338, 168] on span "Insights NEW" at bounding box center [348, 164] width 63 height 8
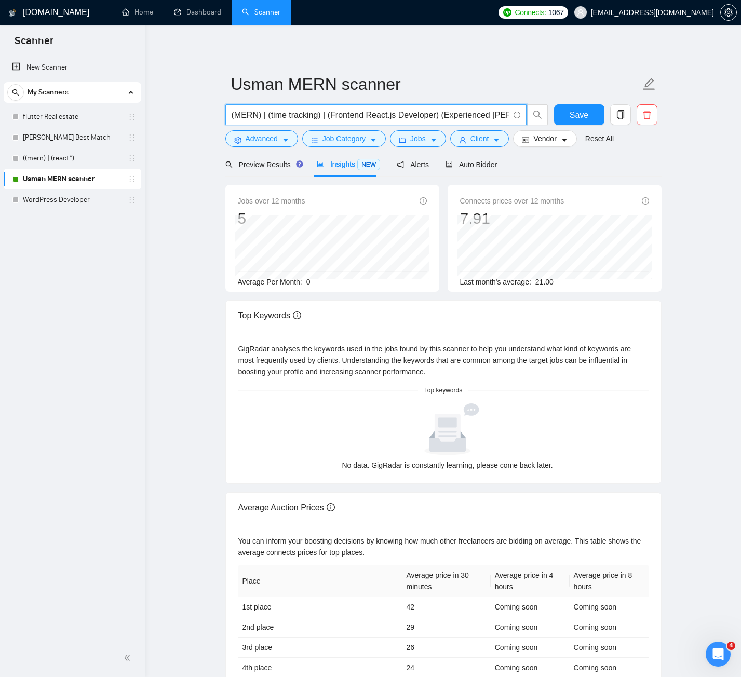
drag, startPoint x: 264, startPoint y: 118, endPoint x: 237, endPoint y: 118, distance: 26.5
click at [237, 118] on input "(MERN) | (time tracking) | (Frontend React.js Developer) (Experienced [PERSON_N…" at bounding box center [369, 114] width 277 height 13
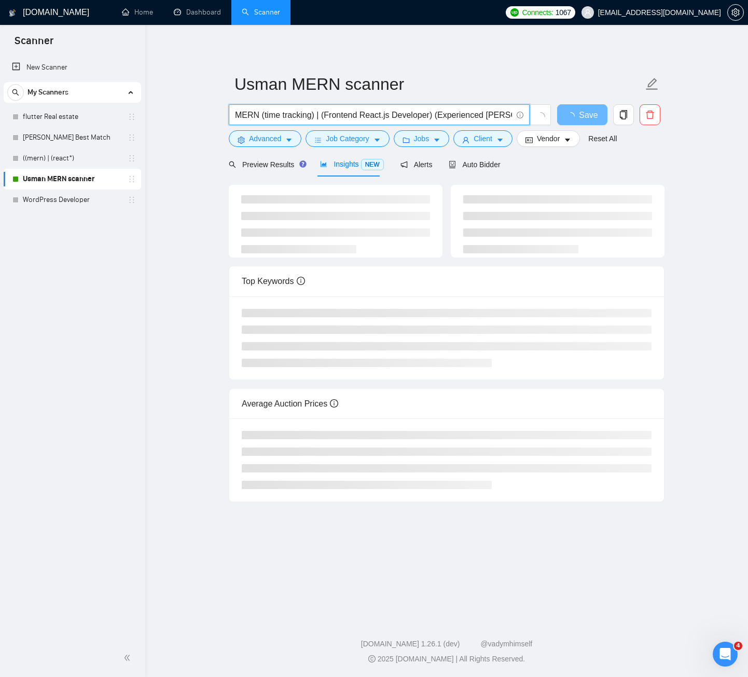
click at [427, 118] on input "MERN (time tracking) | (Frontend React.js Developer) (Experienced [PERSON_NAME]…" at bounding box center [373, 114] width 277 height 13
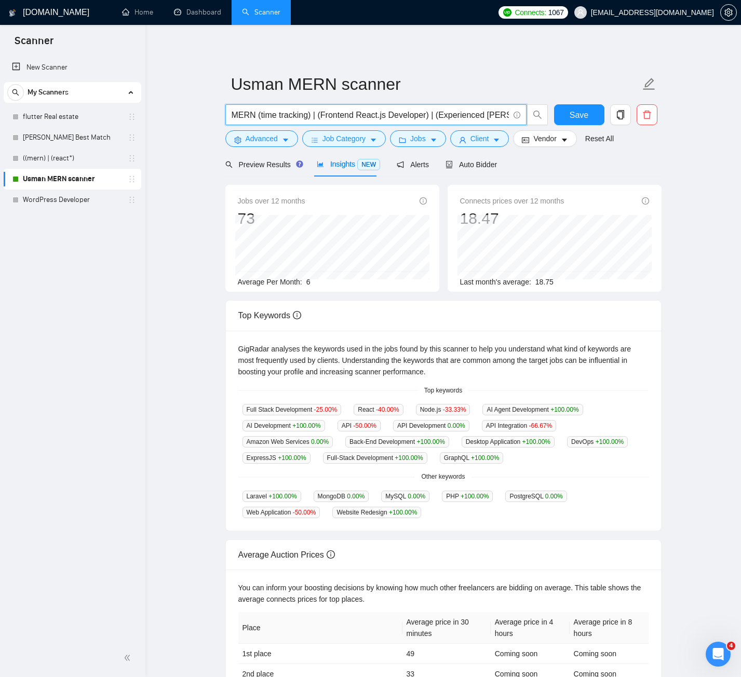
click at [253, 115] on input "MERN (time tracking) | (Frontend React.js Developer) | (Experienced [PERSON_NAM…" at bounding box center [369, 114] width 277 height 13
paste input "MERN"
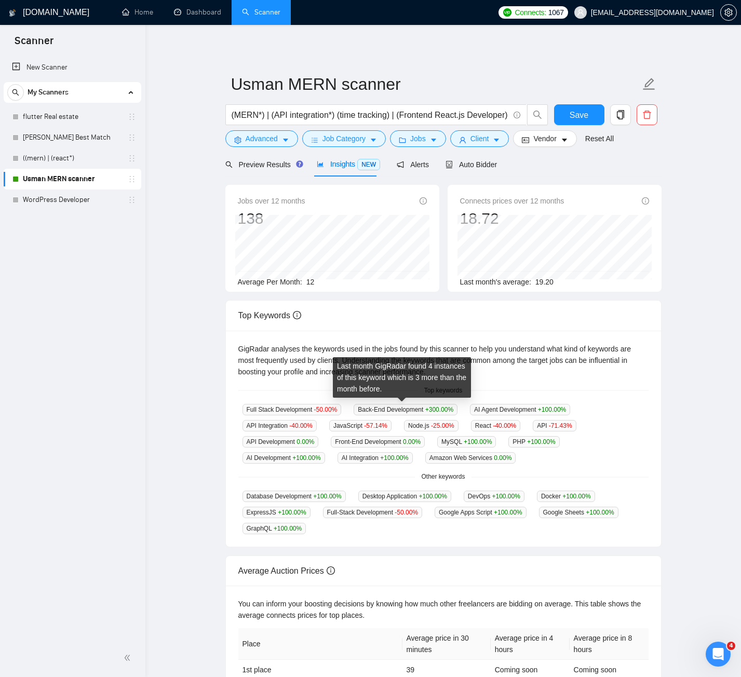
click at [357, 410] on span "Back-End Development +300.00 %" at bounding box center [405, 409] width 104 height 11
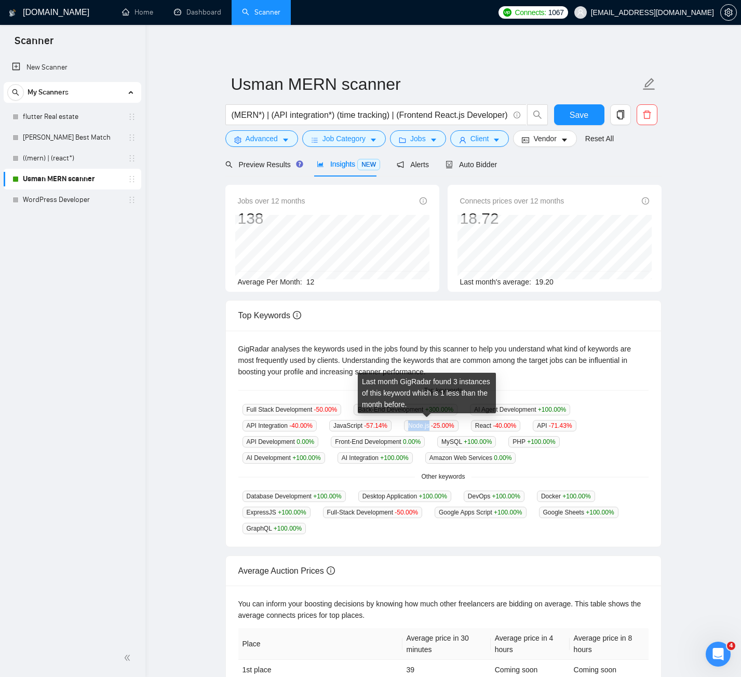
drag, startPoint x: 426, startPoint y: 426, endPoint x: 399, endPoint y: 425, distance: 26.5
click at [400, 425] on div "Node.js -25.00 %" at bounding box center [431, 425] width 63 height 12
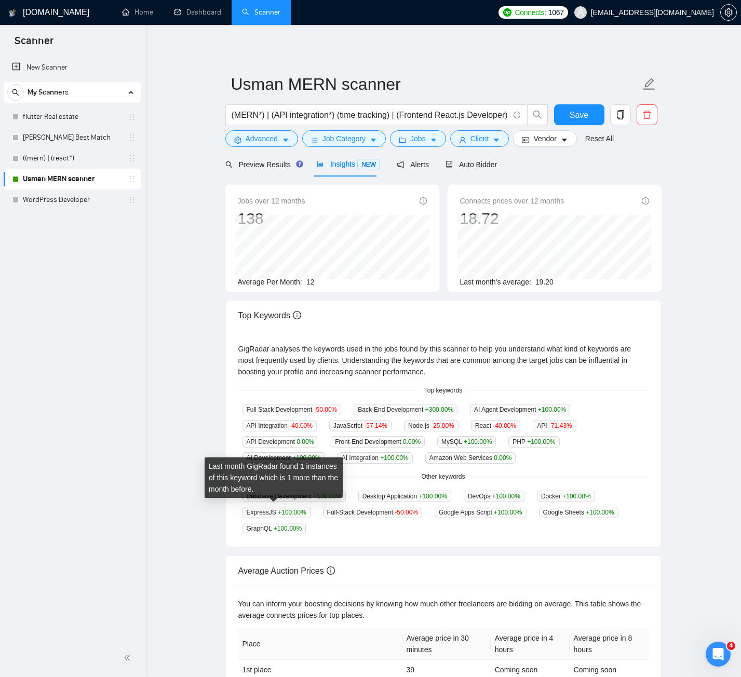
click at [258, 512] on span "ExpressJS +100.00 %" at bounding box center [276, 512] width 68 height 11
click at [258, 513] on span "ExpressJS +100.00 %" at bounding box center [276, 512] width 68 height 11
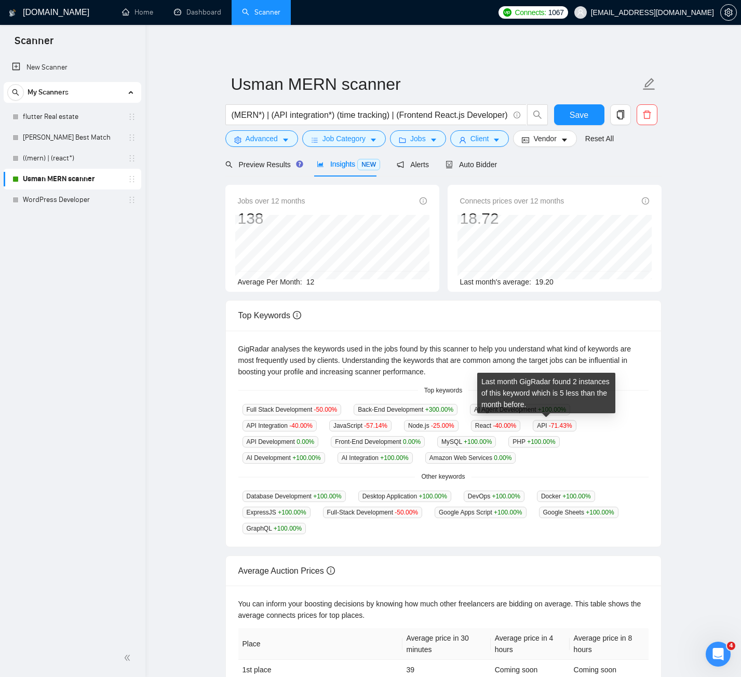
click at [534, 422] on span "API -71.43 %" at bounding box center [553, 425] width 43 height 11
copy span "API"
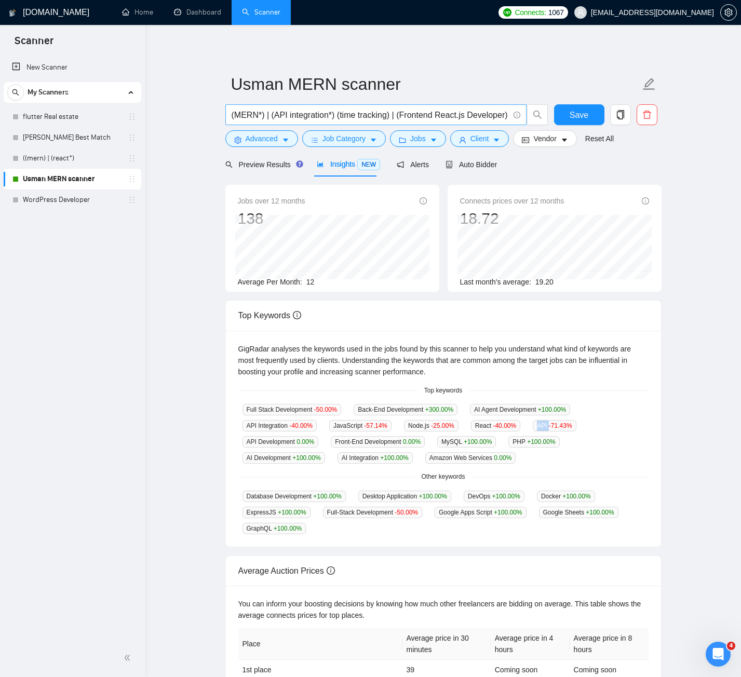
scroll to position [0, 135]
click at [508, 118] on input "(MERN*) | (API integration*) (time tracking) | (Frontend React.js Developer) | …" at bounding box center [369, 114] width 277 height 13
paste input "API"
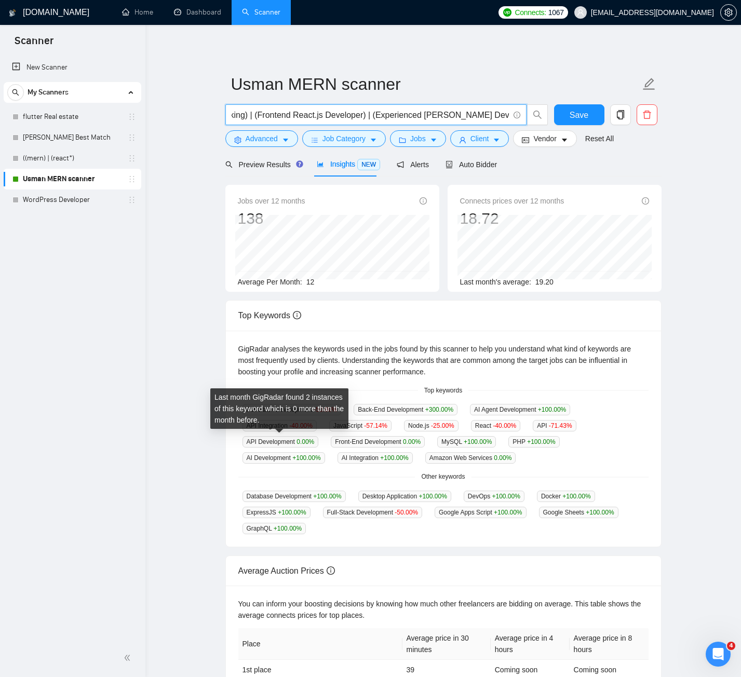
scroll to position [0, 0]
drag, startPoint x: 242, startPoint y: 438, endPoint x: 295, endPoint y: 440, distance: 53.0
click at [295, 440] on span "API Development 0.00 %" at bounding box center [280, 441] width 76 height 11
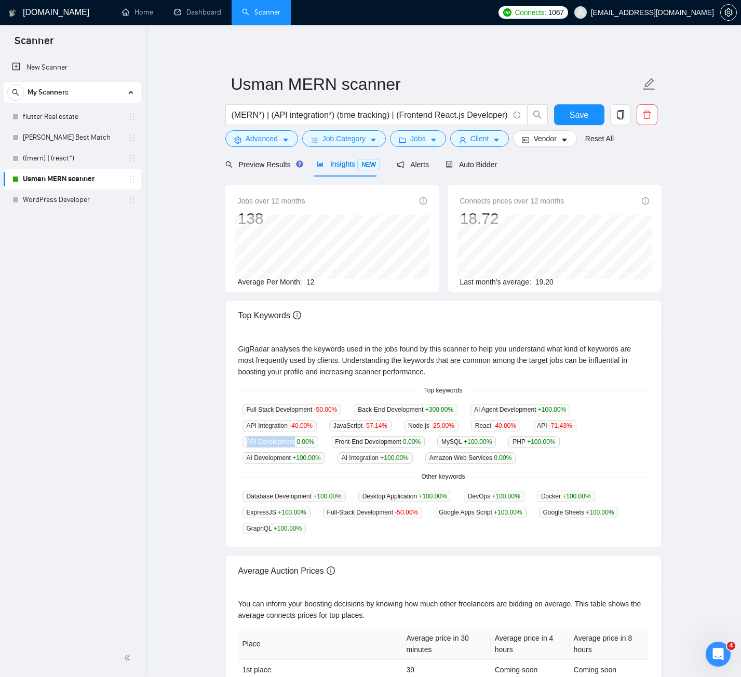
copy span "API Development"
click at [507, 115] on input "(MERN*) | (API integration*) (time tracking) | (Frontend React.js Developer) | …" at bounding box center [369, 114] width 277 height 13
paste input "API Development"
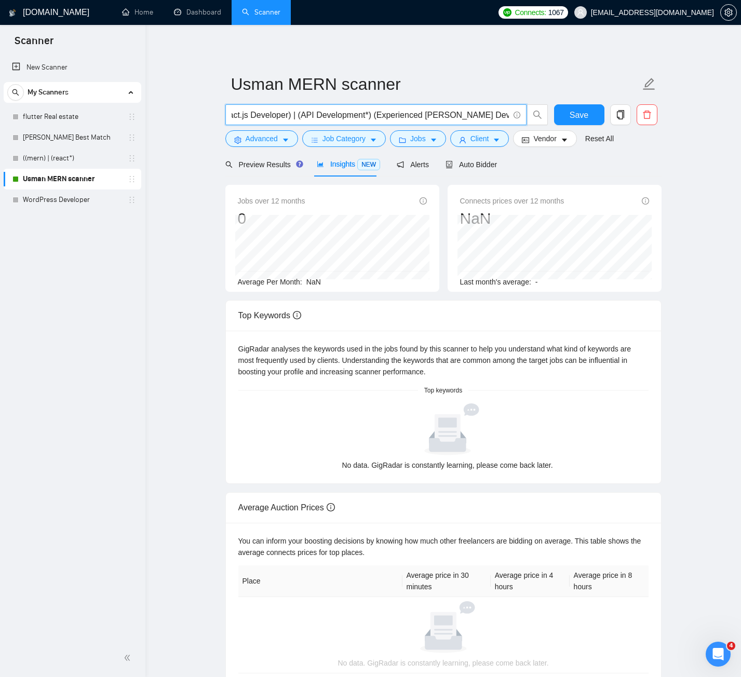
scroll to position [0, 212]
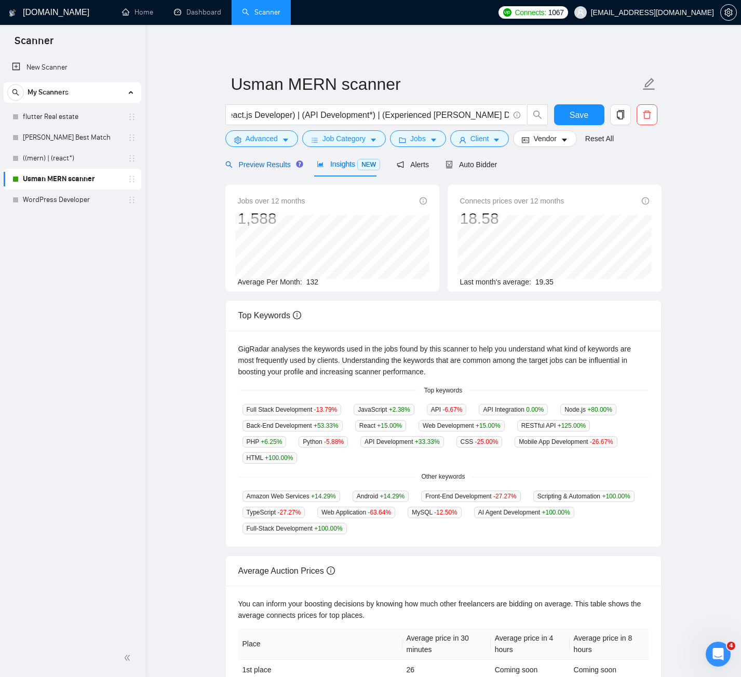
click at [249, 169] on div "Preview Results" at bounding box center [262, 164] width 75 height 11
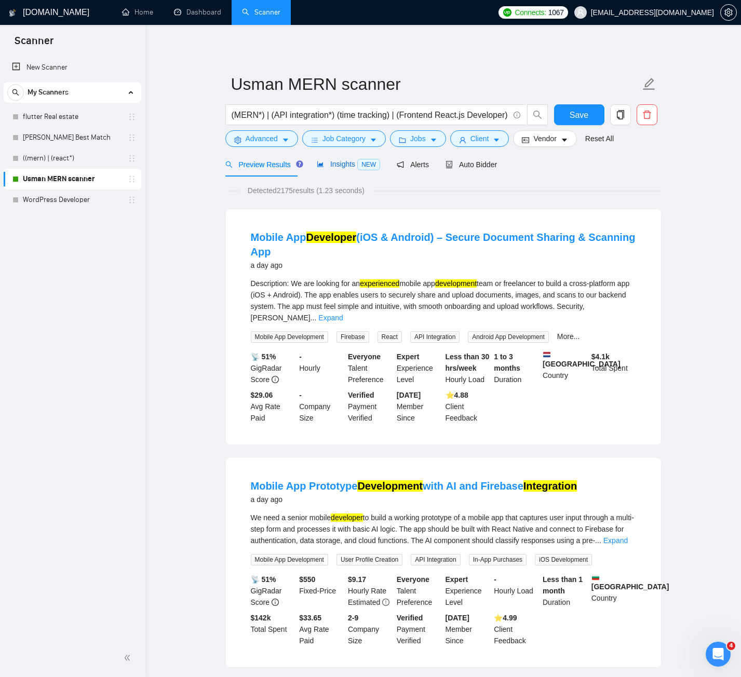
click at [338, 162] on span "Insights NEW" at bounding box center [348, 164] width 63 height 8
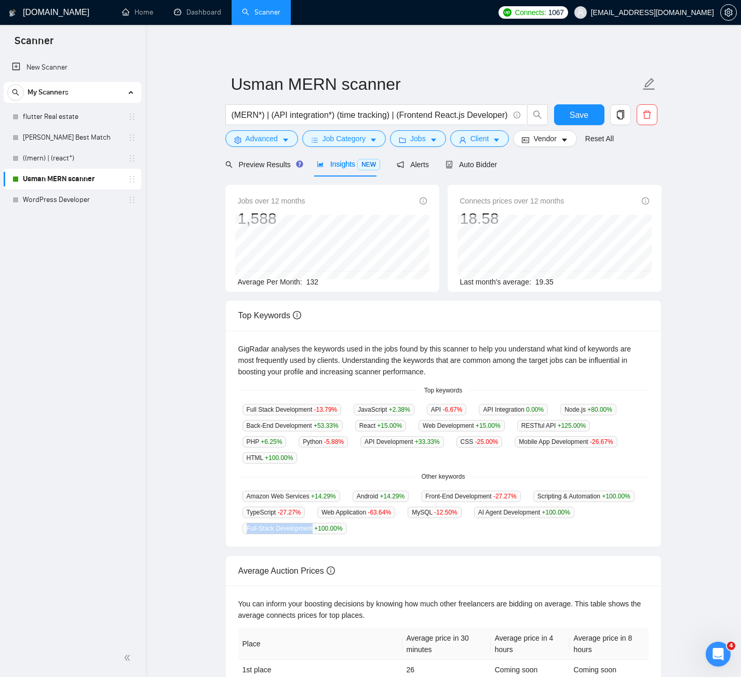
drag, startPoint x: 311, startPoint y: 509, endPoint x: 243, endPoint y: 511, distance: 67.5
click at [243, 523] on span "Full-Stack Development +100.00 %" at bounding box center [294, 528] width 104 height 11
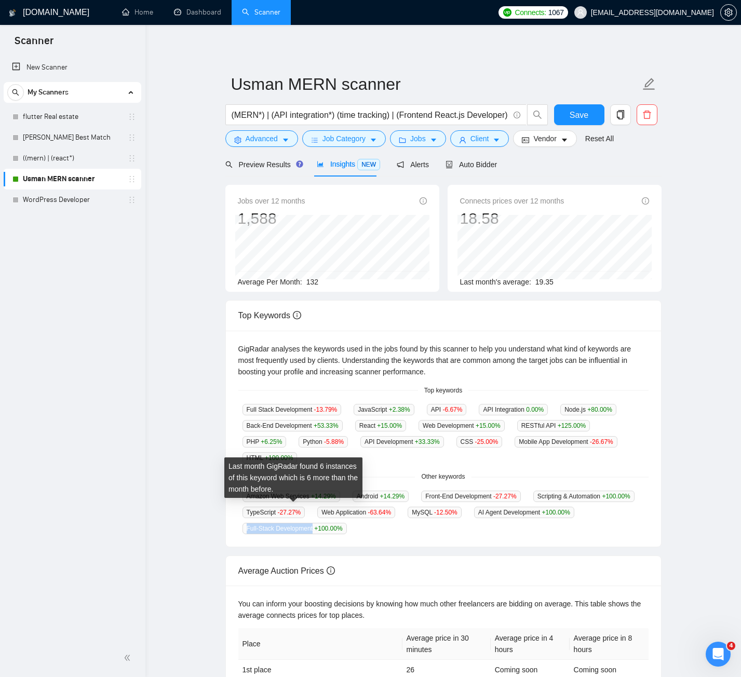
copy span "Full-Stack Development"
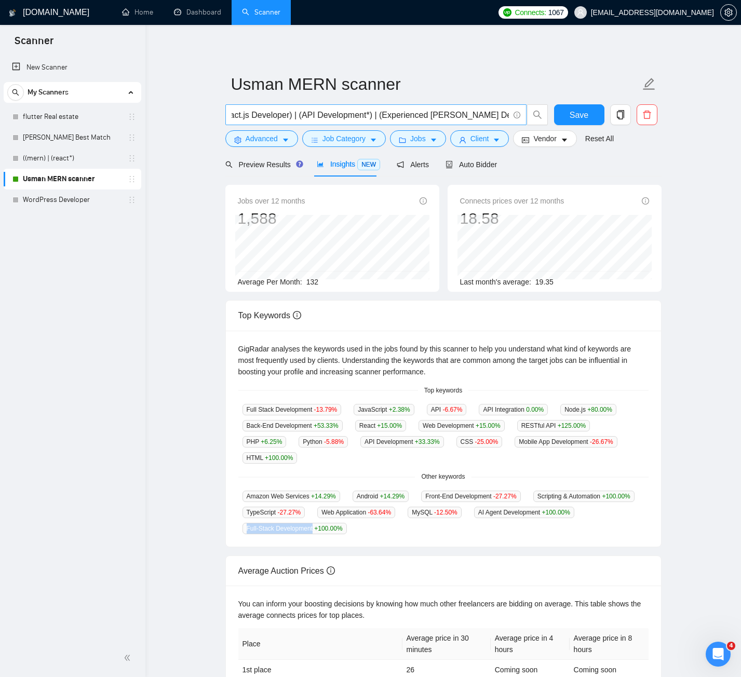
scroll to position [0, 216]
click at [505, 115] on input "(MERN*) | (API integration*) (time tracking) | (Frontend React.js Developer) | …" at bounding box center [369, 114] width 277 height 13
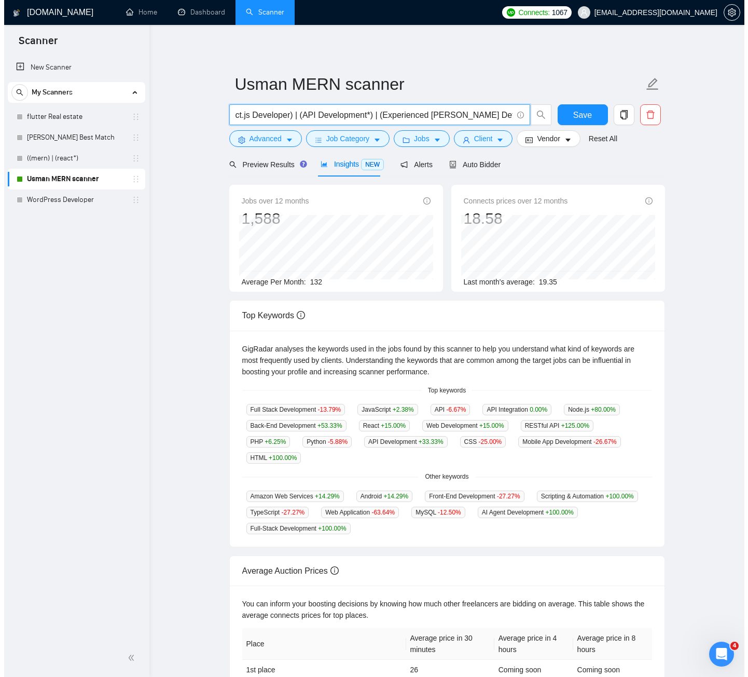
scroll to position [0, 223]
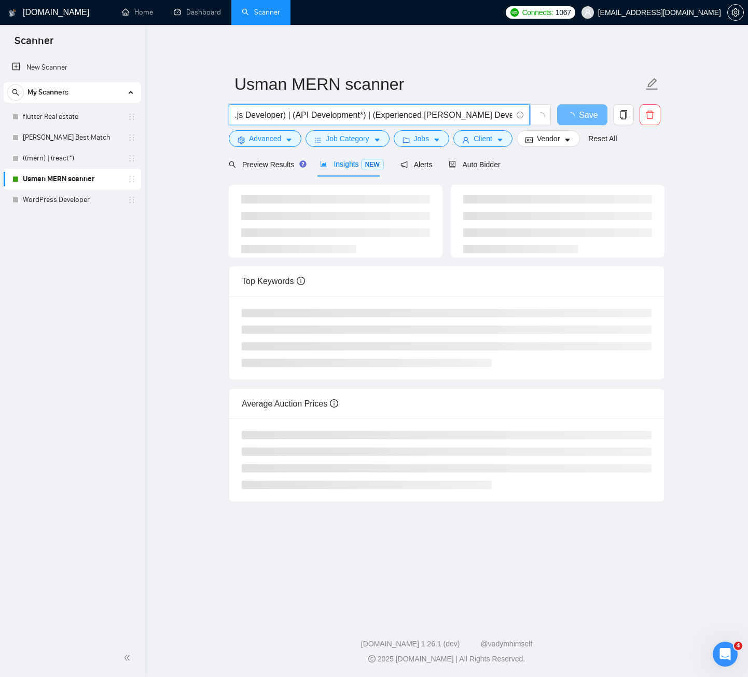
paste input "Full-Stack Development"
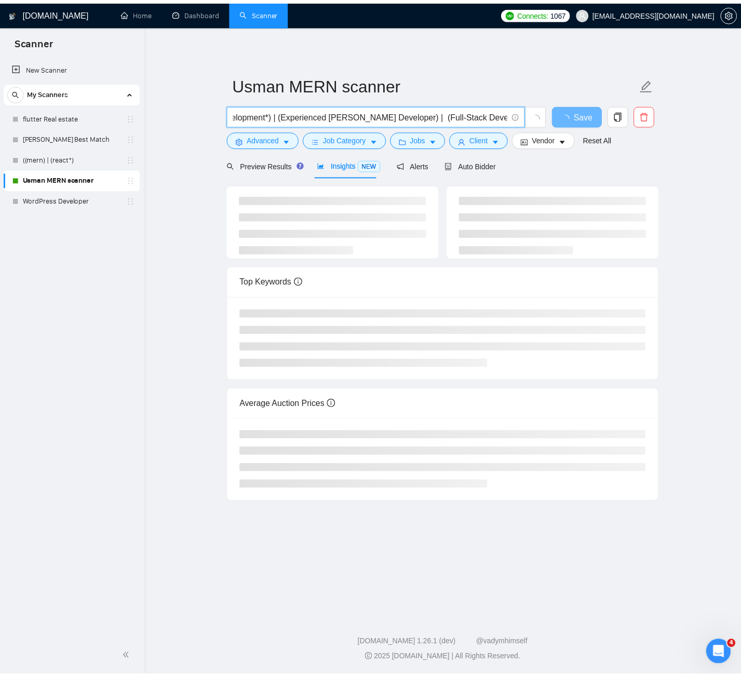
scroll to position [0, 315]
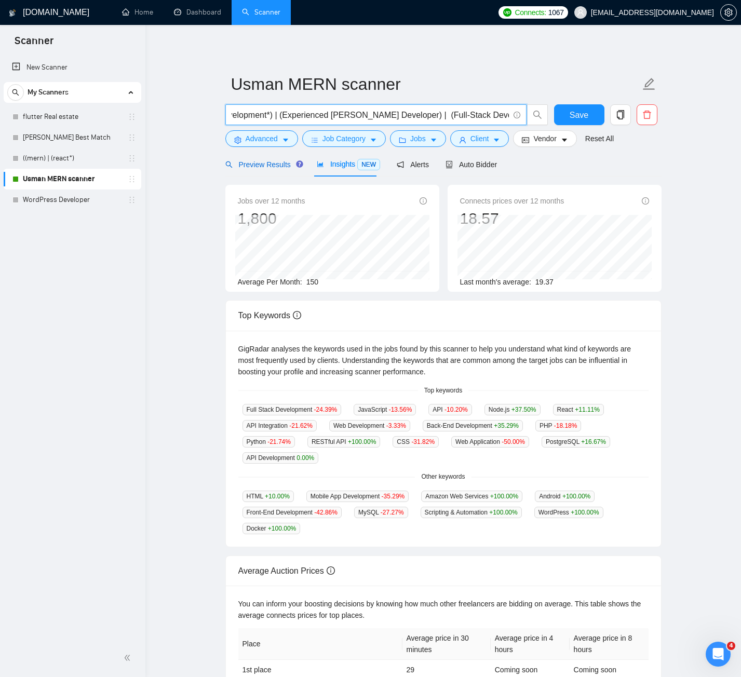
click at [282, 166] on span "Preview Results" at bounding box center [262, 164] width 75 height 8
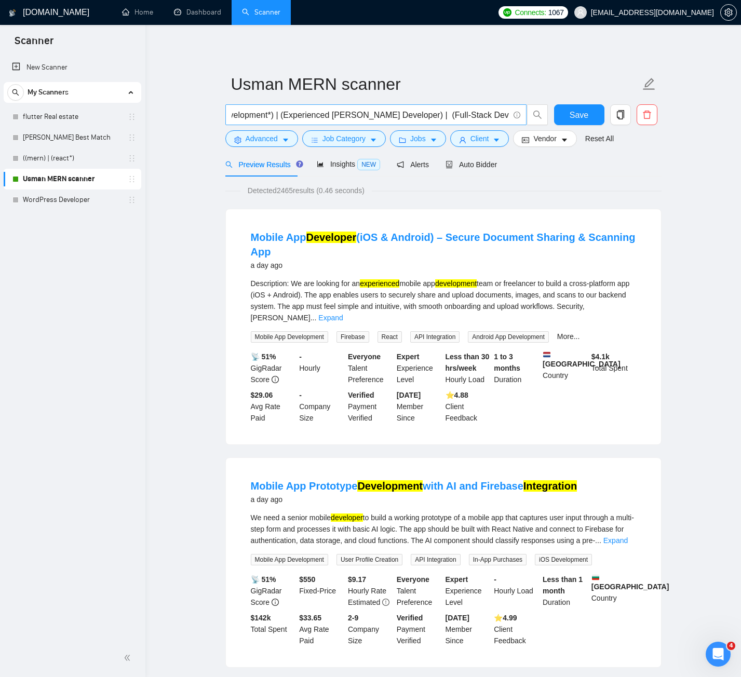
scroll to position [0, 315]
click at [508, 111] on input "(MERN*) | (API integration*) (time tracking) | (Frontend React.js Developer) | …" at bounding box center [369, 114] width 277 height 13
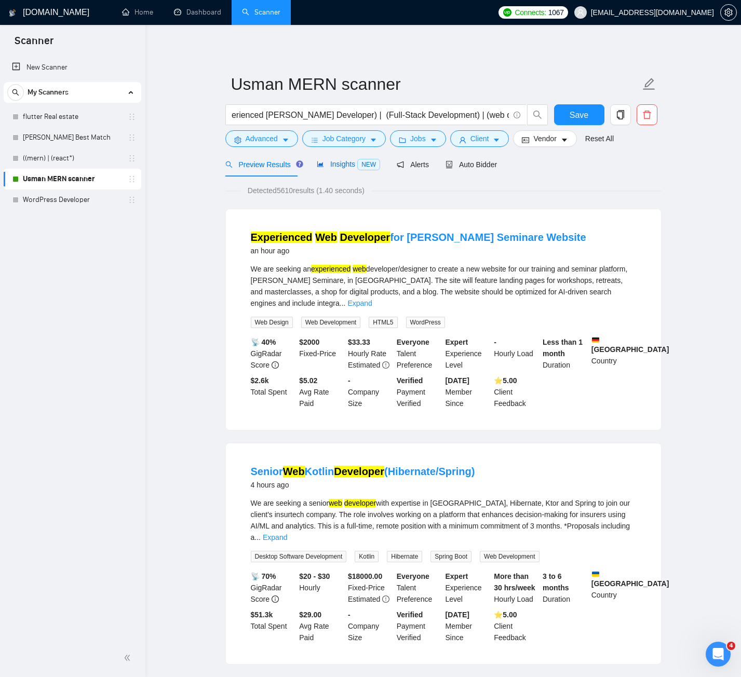
click at [325, 168] on span "Insights NEW" at bounding box center [348, 164] width 63 height 8
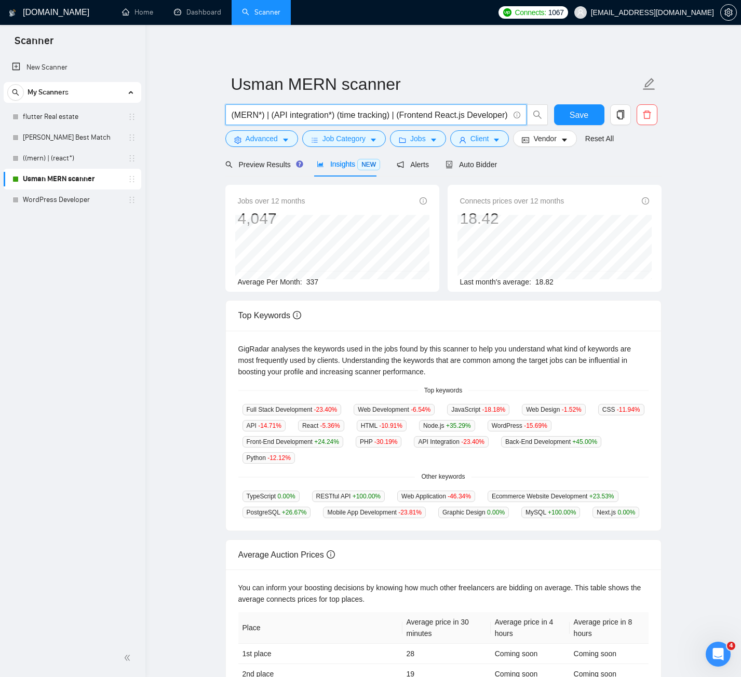
click at [504, 113] on input "(MERN*) | (API integration*) (time tracking) | (Frontend React.js Developer) | …" at bounding box center [369, 114] width 277 height 13
click at [505, 118] on input "(MERN*) | (API integration*) (time tracking) | (Frontend React.js Developer) | …" at bounding box center [369, 114] width 277 height 13
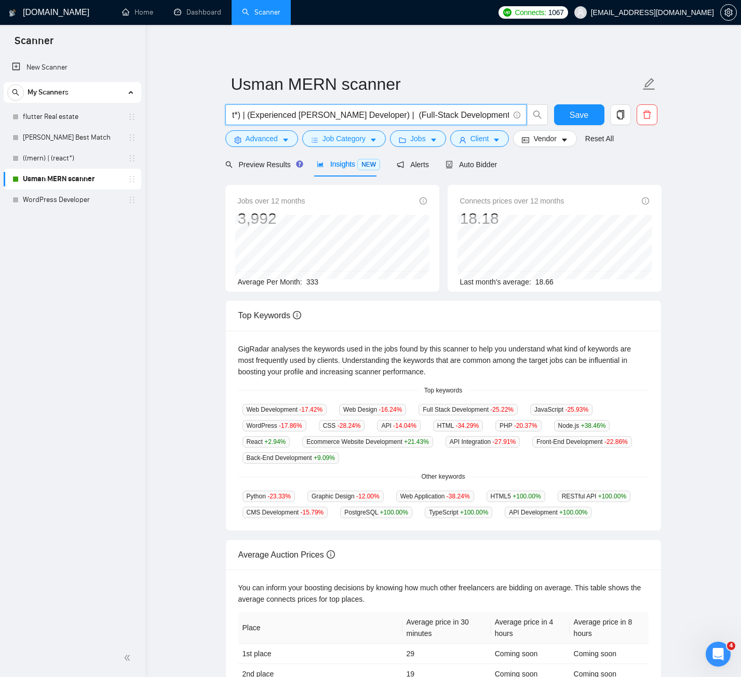
scroll to position [0, 397]
click at [358, 113] on input "(MERN*) | (API integration*) (time tracking) | (Frontend React.js Developer) | …" at bounding box center [369, 114] width 277 height 13
type input "(MERN*) | (API integration*) (time tracking) | (Frontend React.js Developer) | …"
click at [274, 169] on div "Preview Results" at bounding box center [262, 164] width 75 height 11
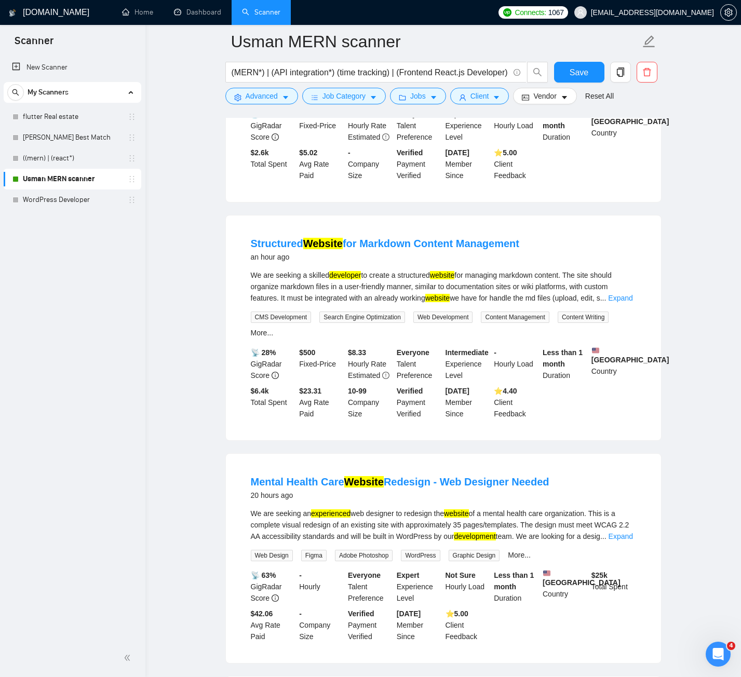
scroll to position [259, 0]
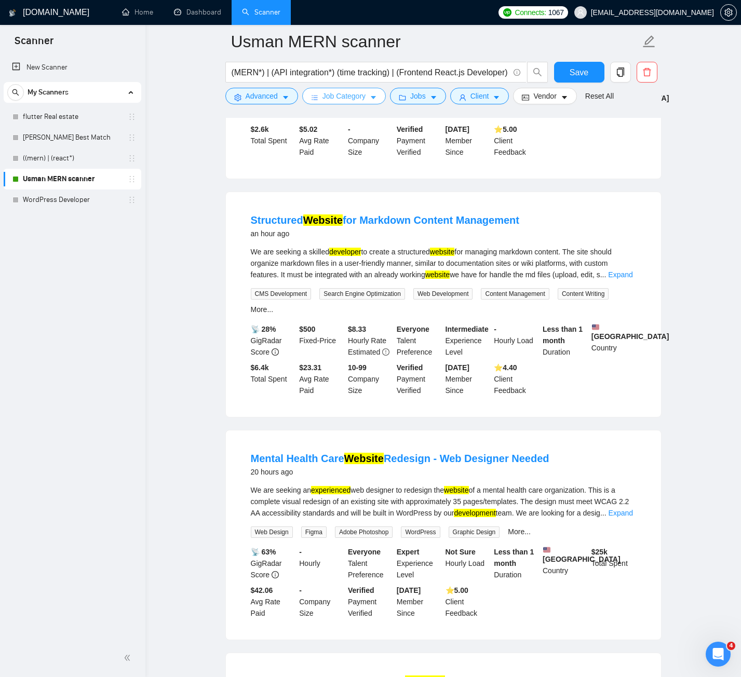
click at [362, 99] on span "Job Category" at bounding box center [343, 95] width 43 height 11
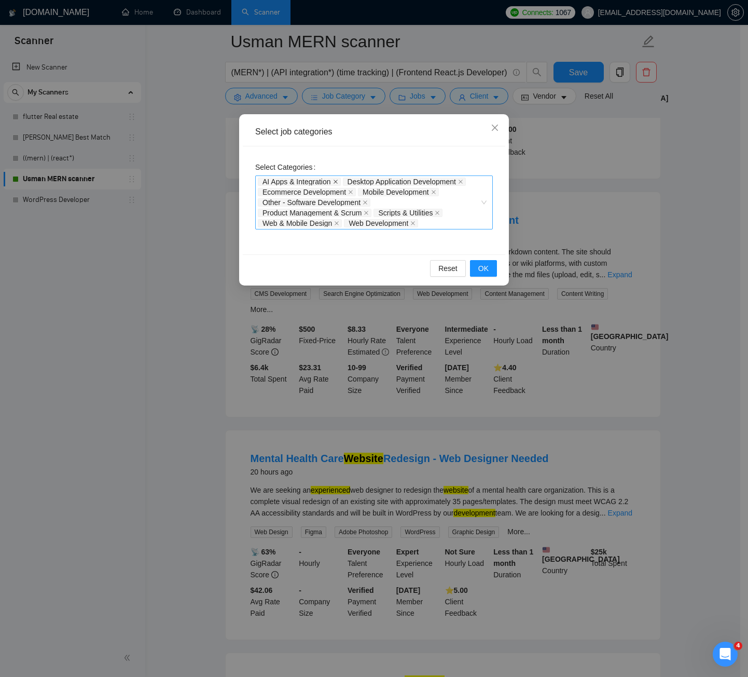
click at [335, 183] on icon "close" at bounding box center [335, 181] width 5 height 5
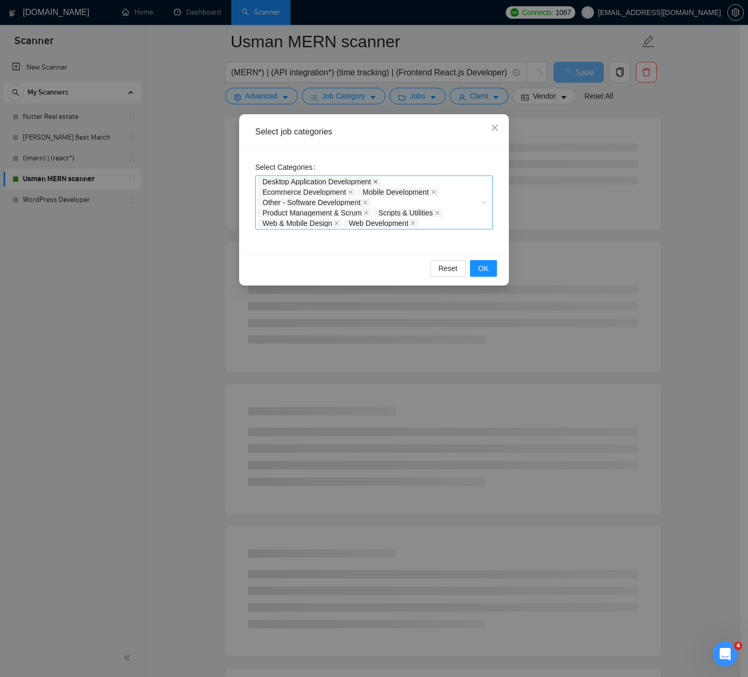
click at [376, 180] on icon "close" at bounding box center [375, 181] width 5 height 5
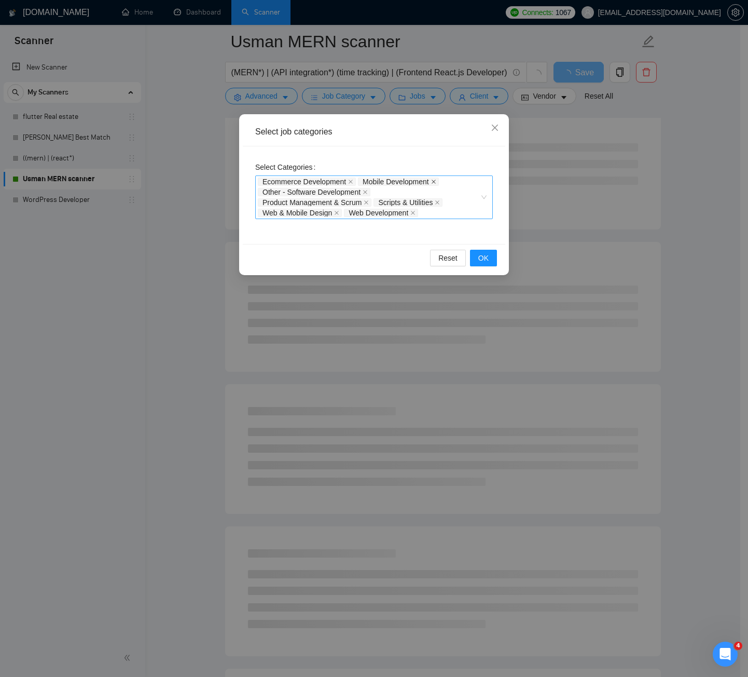
click at [433, 182] on icon "close" at bounding box center [433, 181] width 5 height 5
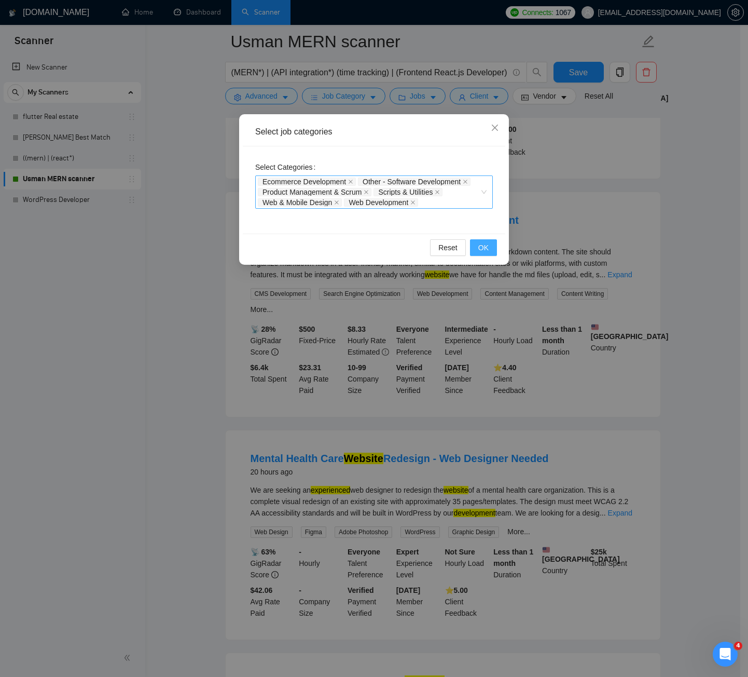
click at [482, 246] on span "OK" at bounding box center [484, 247] width 10 height 11
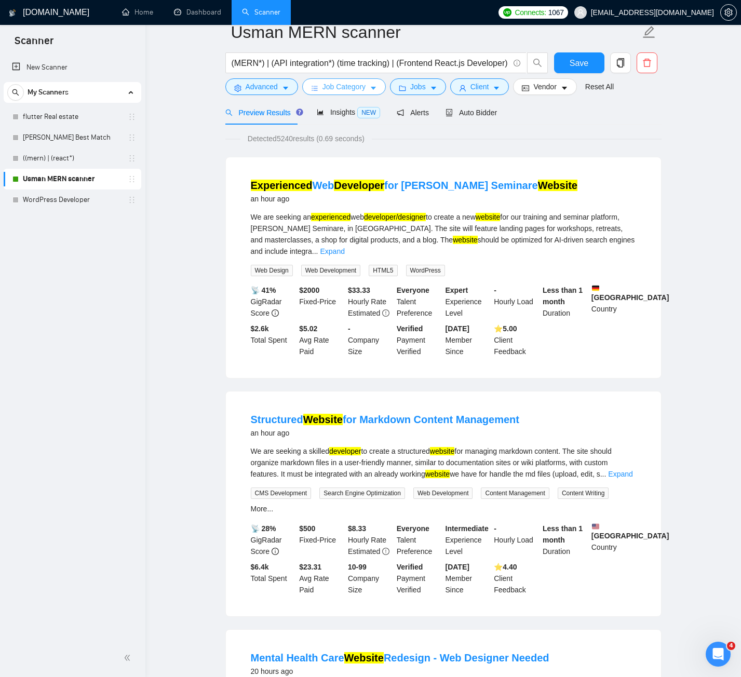
scroll to position [0, 0]
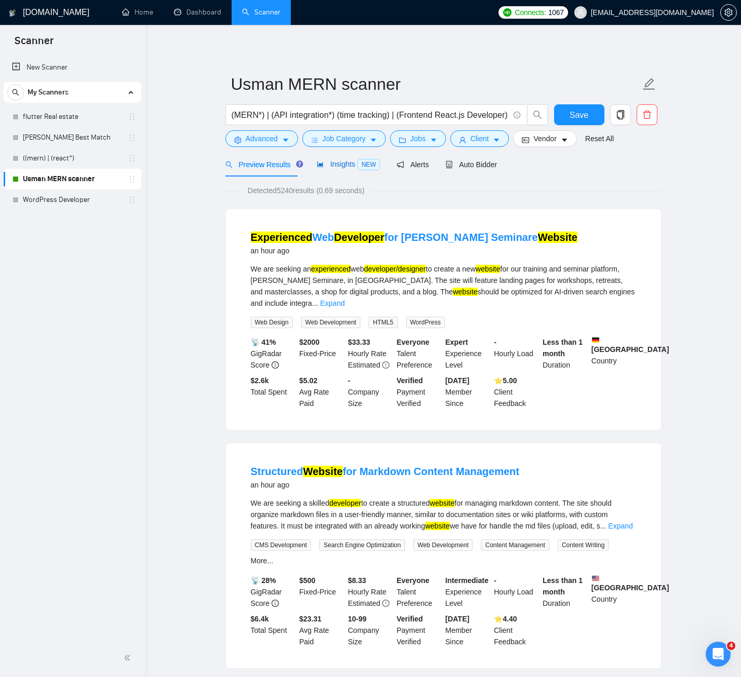
click at [329, 167] on span "Insights NEW" at bounding box center [348, 164] width 63 height 8
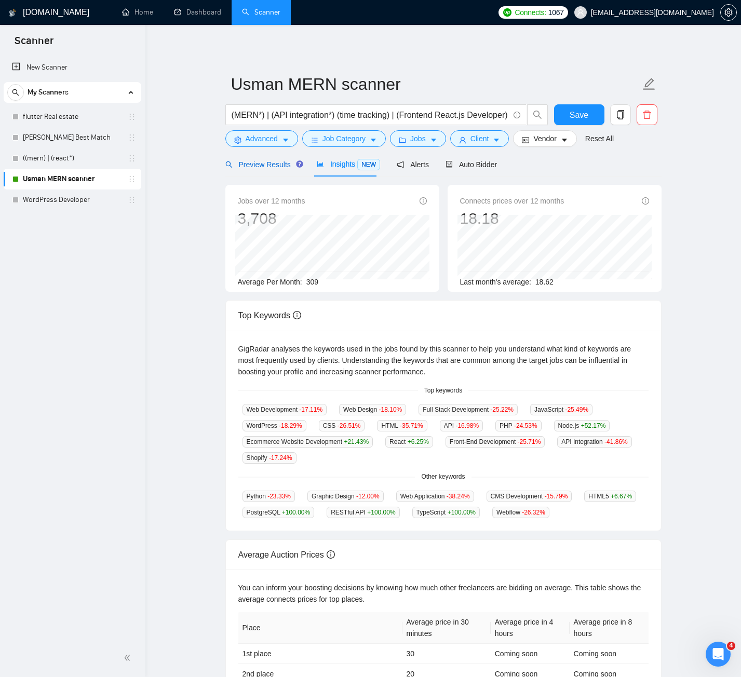
click at [267, 163] on span "Preview Results" at bounding box center [262, 164] width 75 height 8
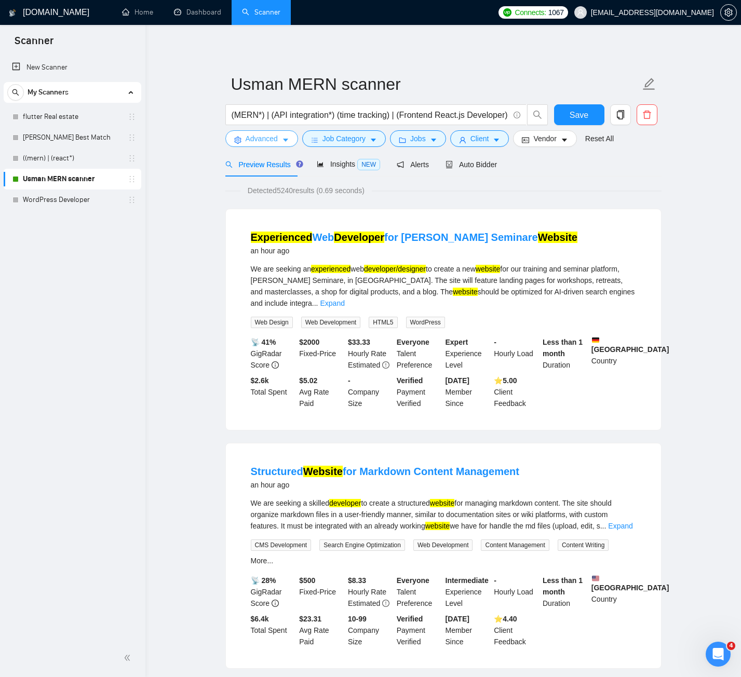
click at [286, 135] on button "Advanced" at bounding box center [261, 138] width 73 height 17
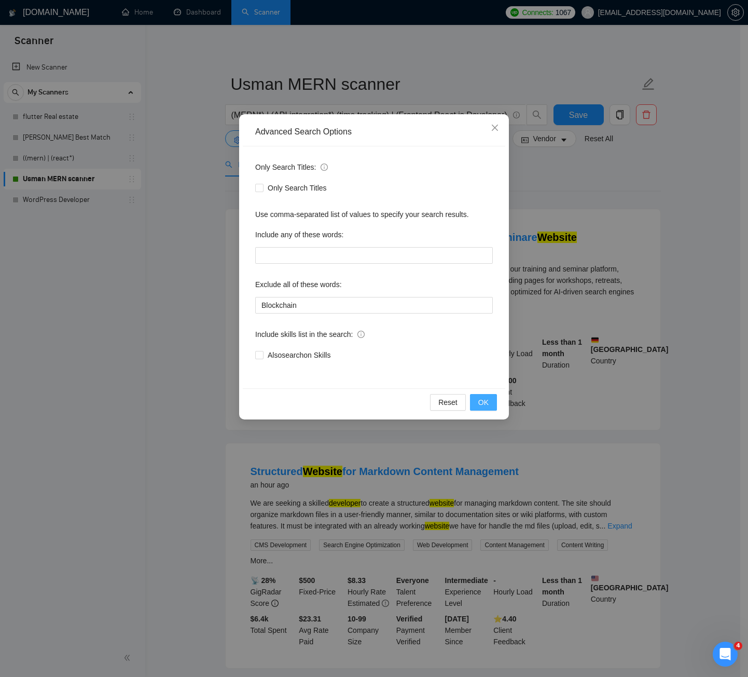
click at [476, 406] on button "OK" at bounding box center [483, 402] width 27 height 17
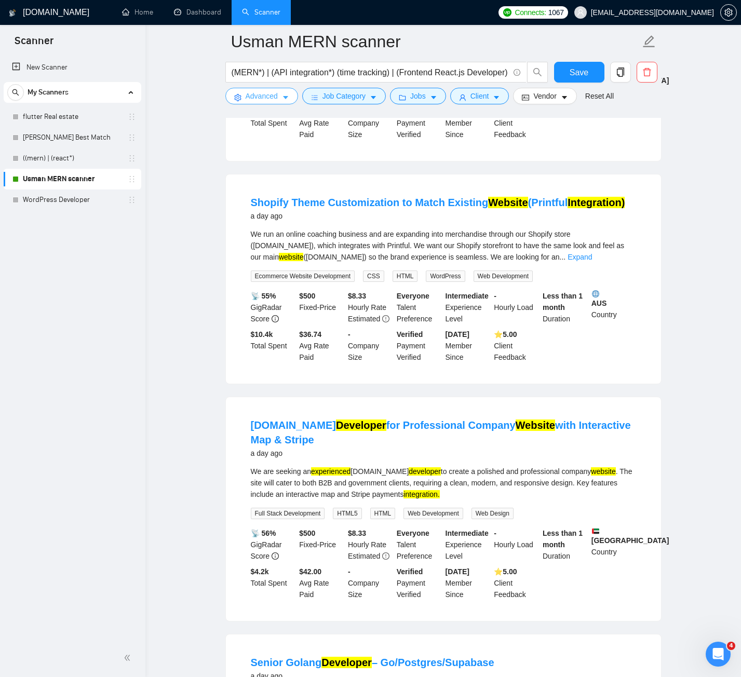
scroll to position [934, 0]
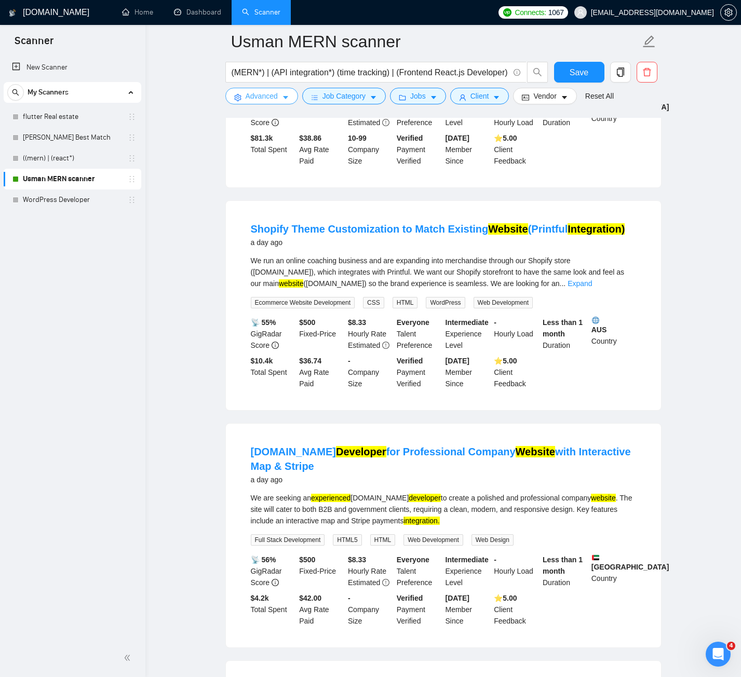
click at [276, 95] on span "Advanced" at bounding box center [261, 95] width 32 height 11
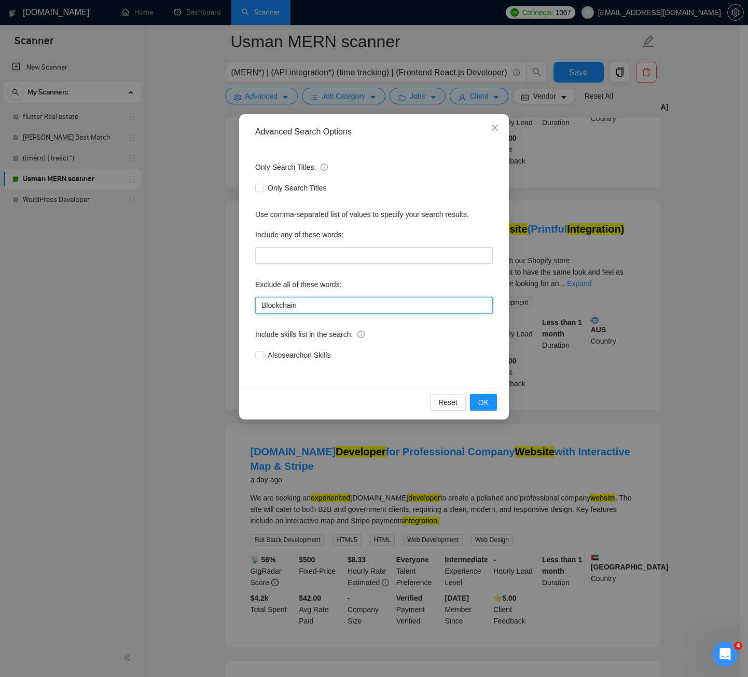
click at [320, 305] on input "Blockchain" at bounding box center [374, 305] width 238 height 17
click at [482, 407] on span "OK" at bounding box center [484, 402] width 10 height 11
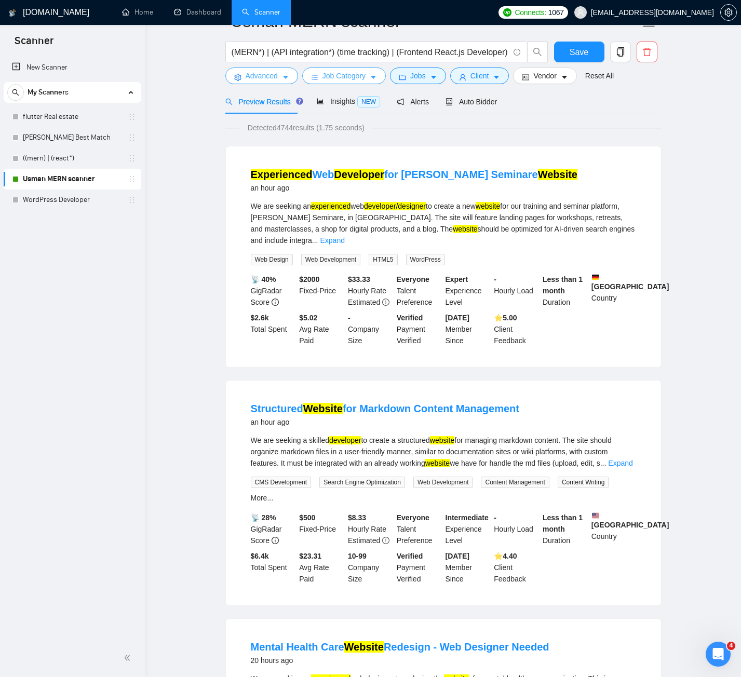
scroll to position [0, 0]
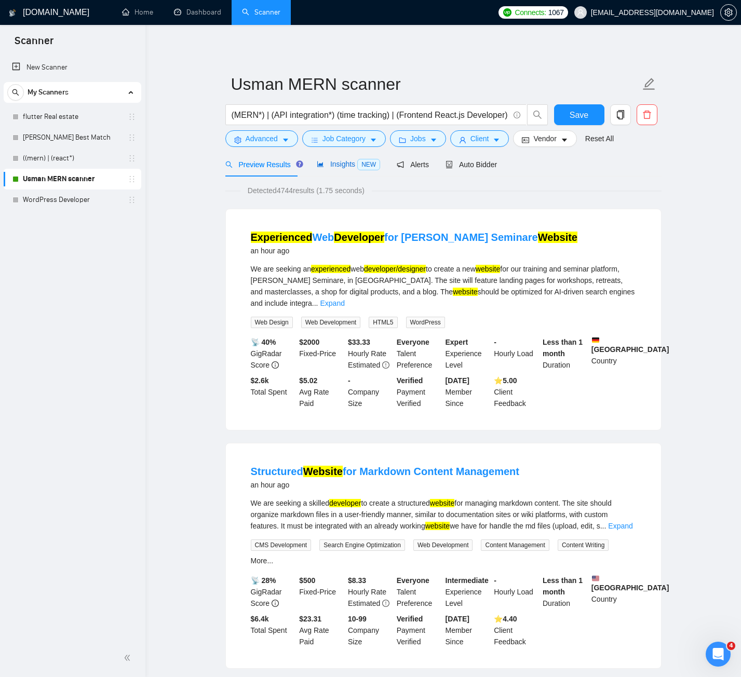
click at [343, 160] on span "Insights NEW" at bounding box center [348, 164] width 63 height 8
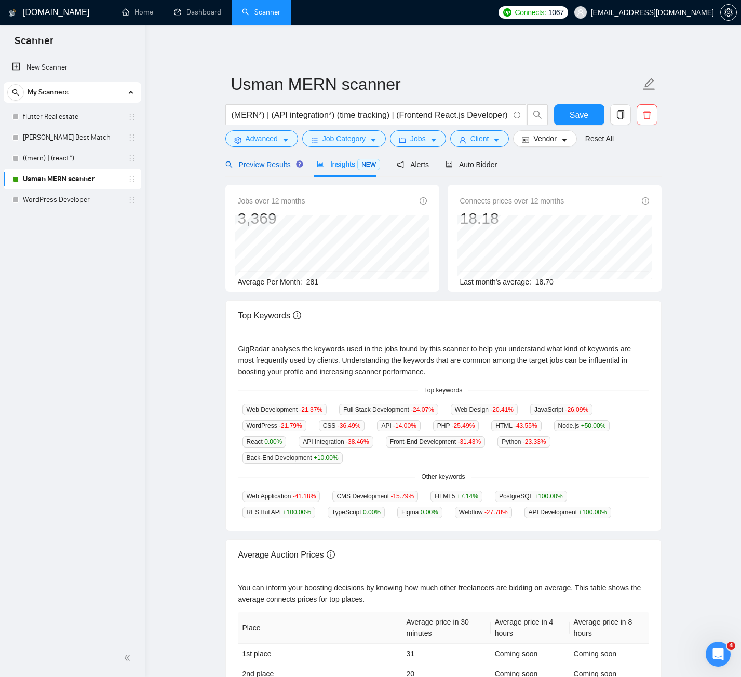
click at [280, 160] on span "Preview Results" at bounding box center [262, 164] width 75 height 8
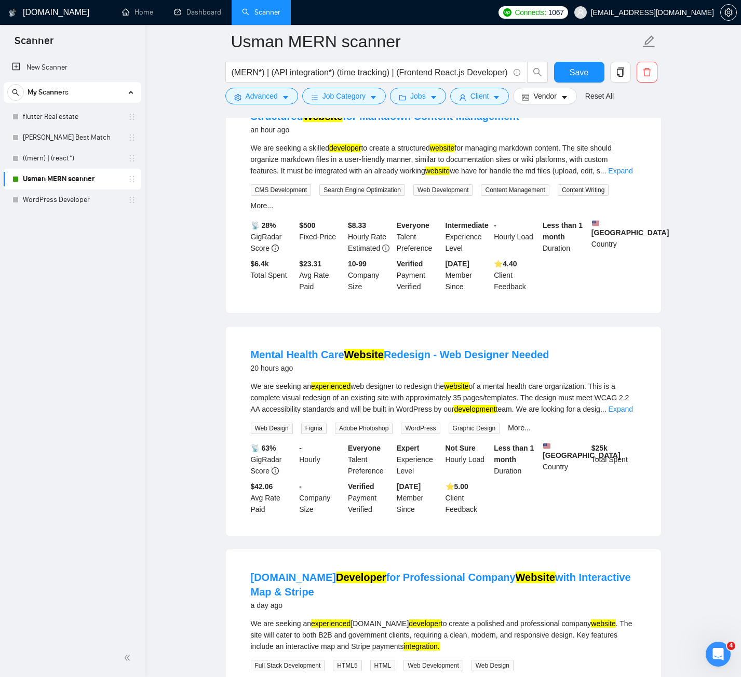
scroll to position [623, 0]
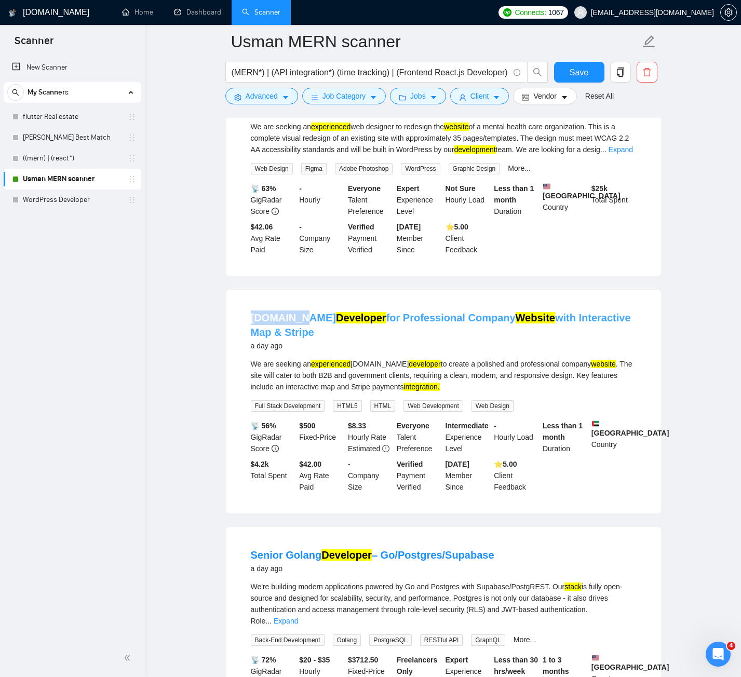
drag, startPoint x: 249, startPoint y: 318, endPoint x: 293, endPoint y: 323, distance: 43.9
click at [293, 323] on li "[DOMAIN_NAME] Developer for Professional Company Website with Interactive Map &…" at bounding box center [443, 401] width 410 height 199
copy link "[DOMAIN_NAME]"
click at [283, 95] on icon "caret-down" at bounding box center [285, 97] width 7 height 7
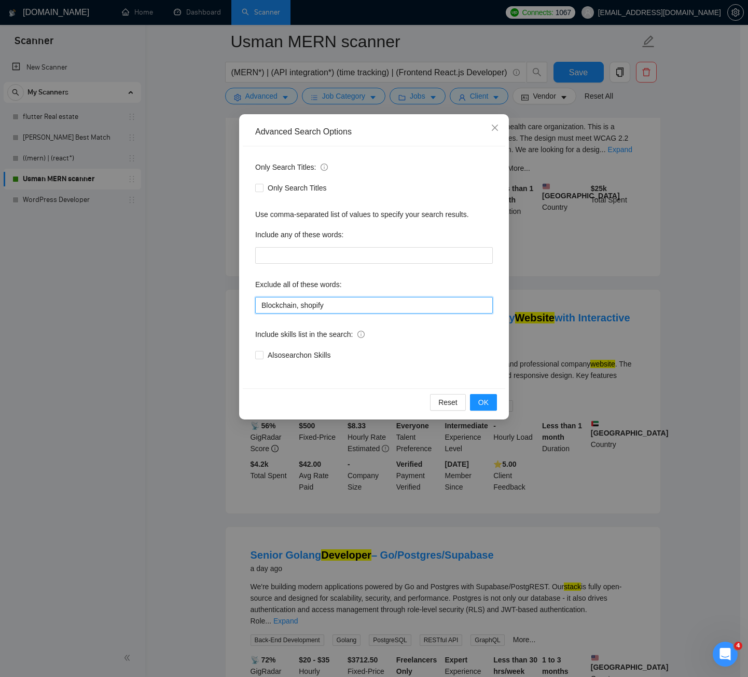
click at [362, 302] on input "Blockchain, shopify" at bounding box center [374, 305] width 238 height 17
paste input "[DOMAIN_NAME]"
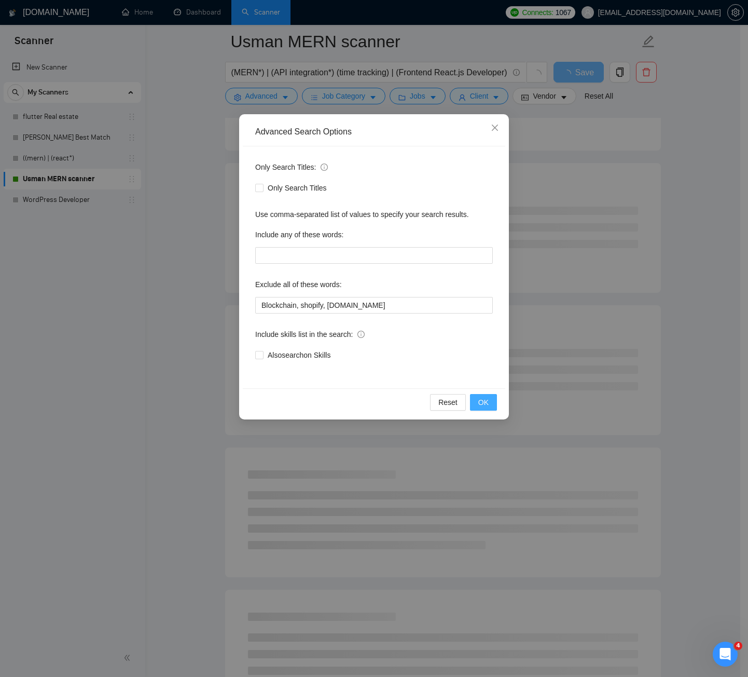
click at [485, 398] on span "OK" at bounding box center [484, 402] width 10 height 11
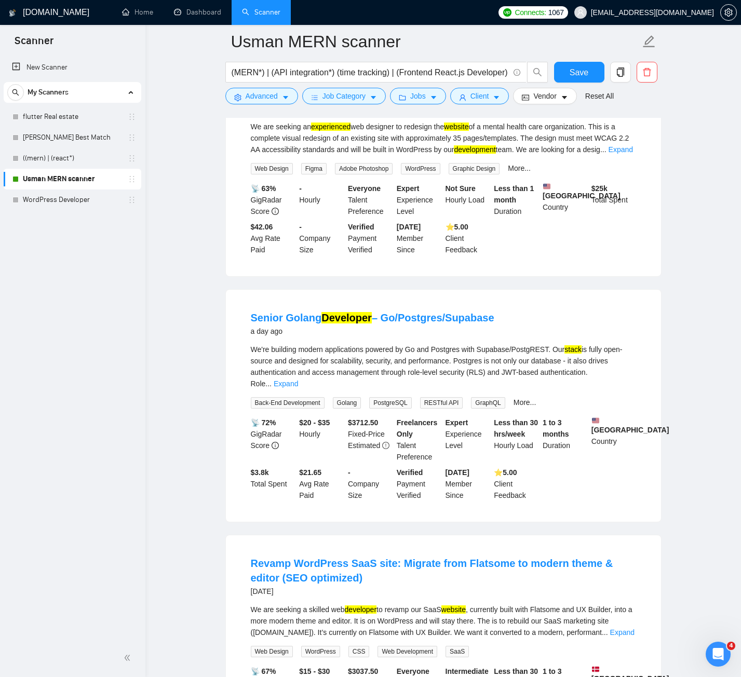
click at [197, 300] on main "Usman MERN scanner (MERN*) | (API integration*) (time tracking) | (Frontend Rea…" at bounding box center [443, 672] width 562 height 2506
drag, startPoint x: 246, startPoint y: 318, endPoint x: 322, endPoint y: 319, distance: 75.8
click at [322, 319] on li "Senior Golang Developer – Go/Postgres/Supabase a day ago We're building modern …" at bounding box center [443, 405] width 410 height 207
copy link "Senior Golang"
click at [285, 100] on icon "caret-down" at bounding box center [285, 97] width 7 height 7
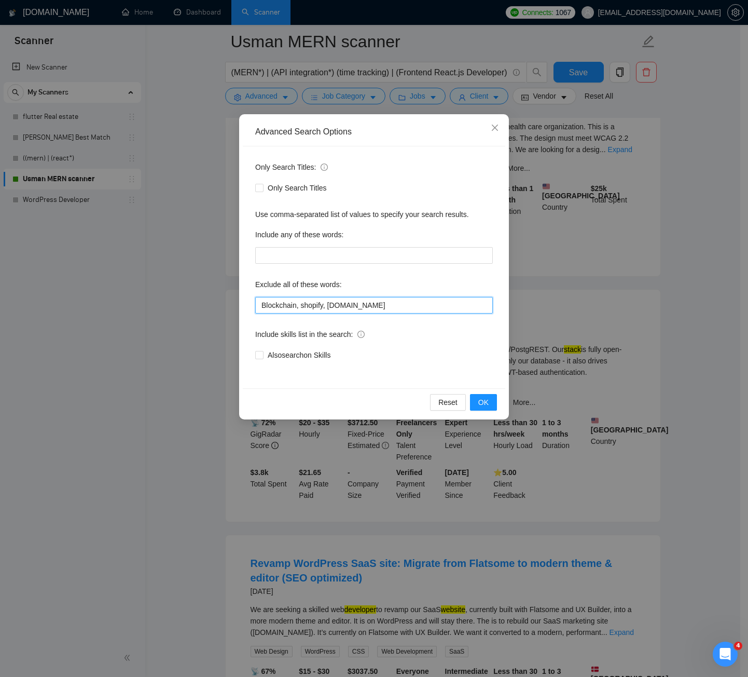
click at [380, 306] on input "Blockchain, shopify, [DOMAIN_NAME]" at bounding box center [374, 305] width 238 height 17
paste input "Senior Golang"
click at [379, 303] on input "Blockchain, shopify, [DOMAIN_NAME],Senior Golang" at bounding box center [374, 305] width 238 height 17
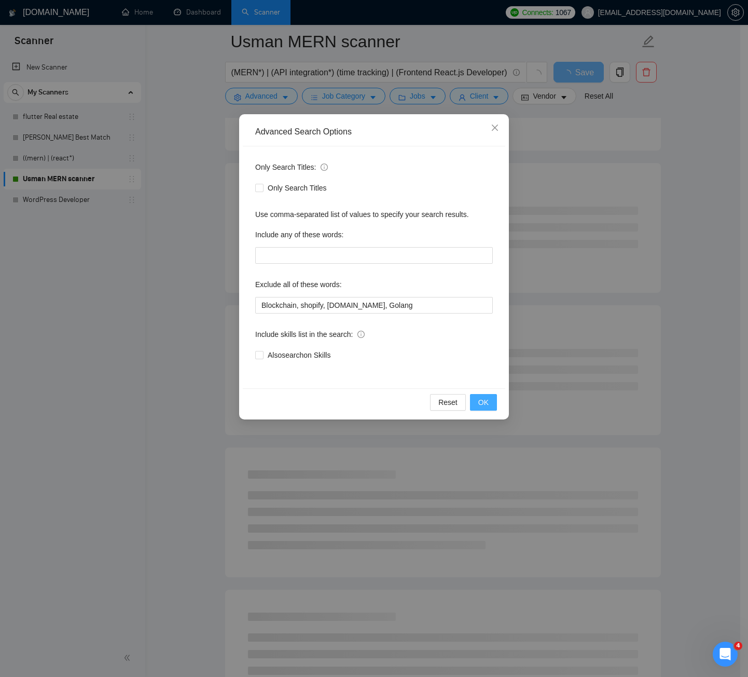
click at [487, 399] on span "OK" at bounding box center [484, 402] width 10 height 11
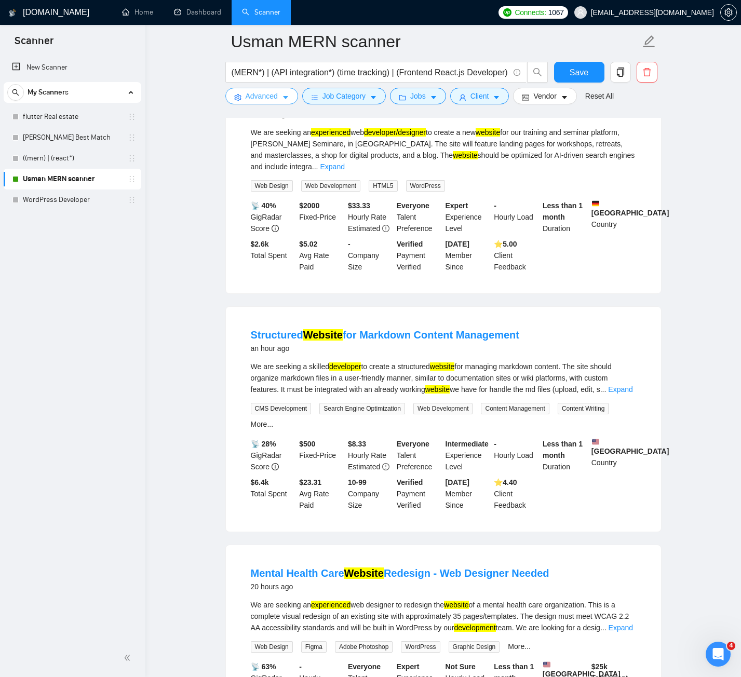
scroll to position [0, 0]
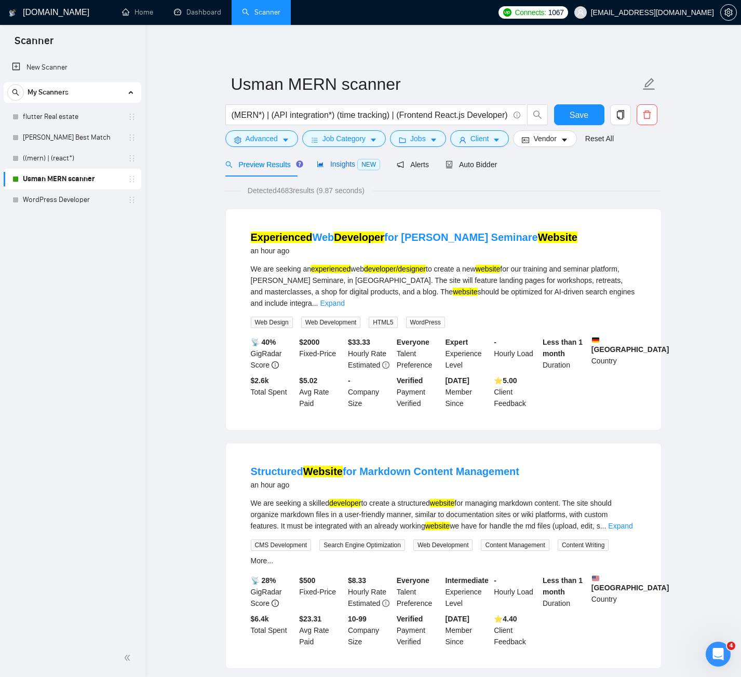
click at [332, 168] on span "Insights NEW" at bounding box center [348, 164] width 63 height 8
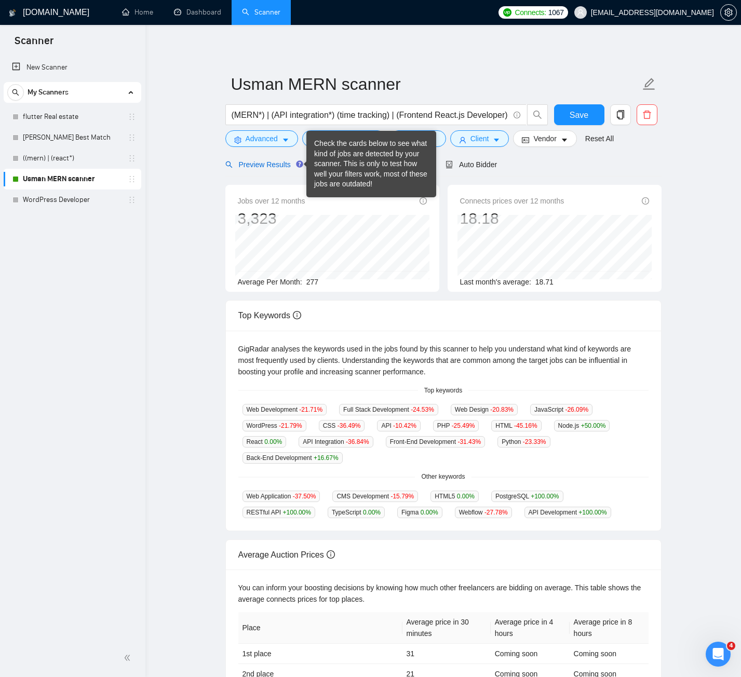
click at [268, 161] on span "Preview Results" at bounding box center [262, 164] width 75 height 8
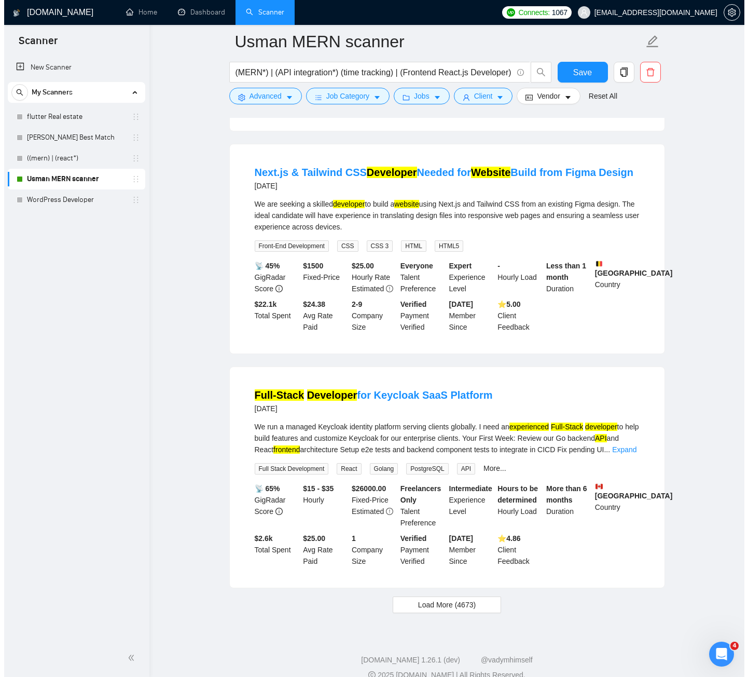
scroll to position [1931, 0]
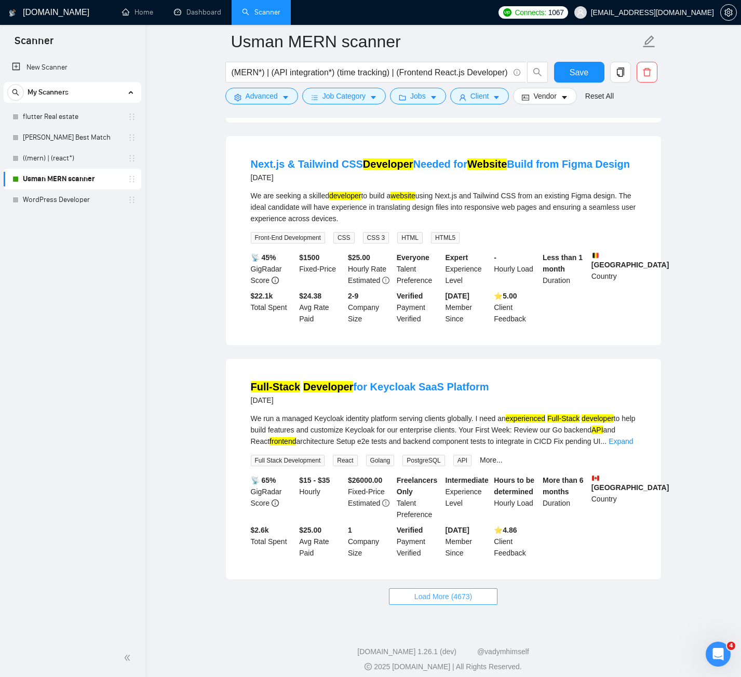
click at [457, 591] on span "Load More (4673)" at bounding box center [443, 596] width 58 height 11
click at [421, 101] on span "Jobs" at bounding box center [418, 95] width 16 height 11
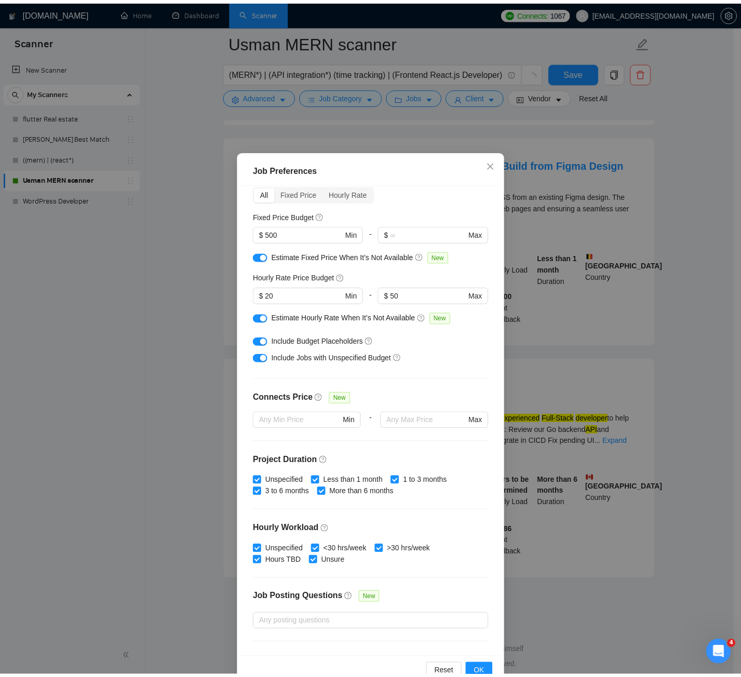
scroll to position [111, 0]
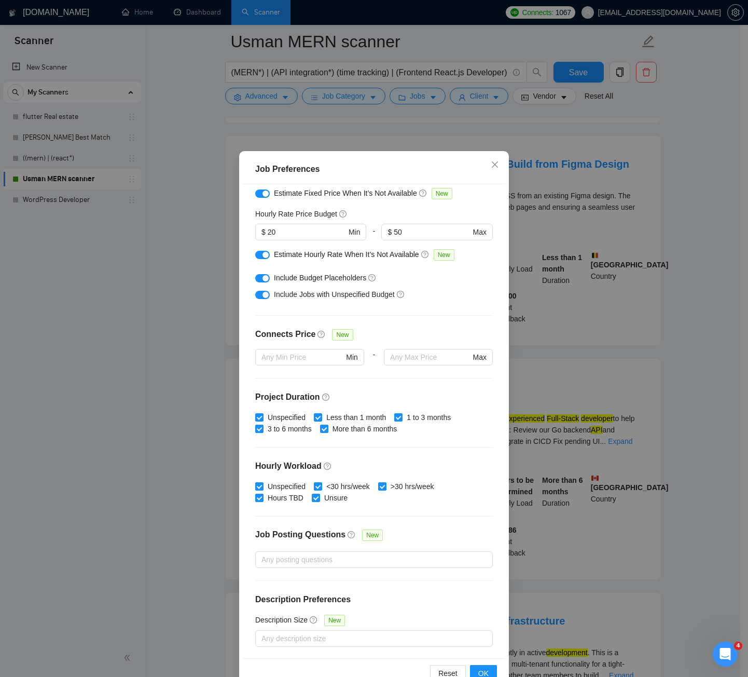
click at [407, 136] on div "Job Preferences Budget Project Type All Fixed Price Hourly Rate Fixed Price Bud…" at bounding box center [374, 338] width 748 height 677
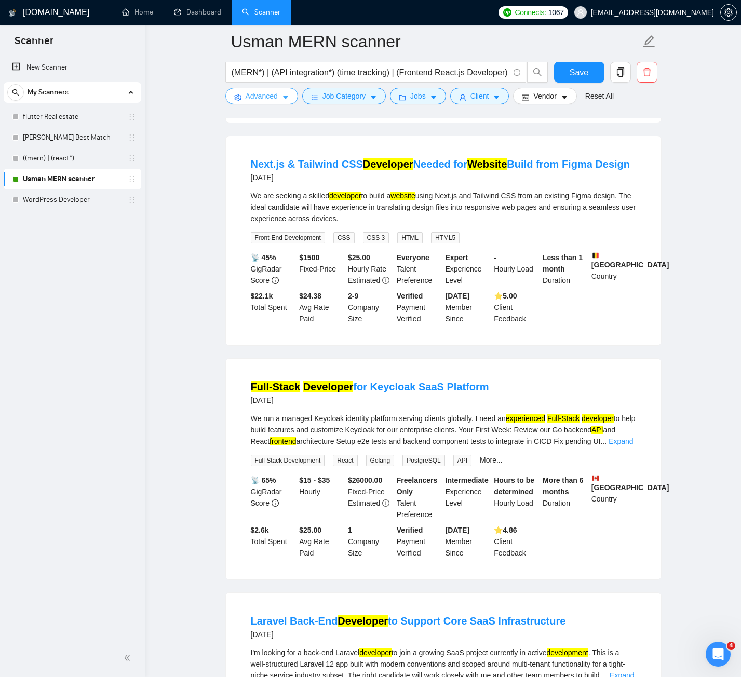
click at [262, 100] on span "Advanced" at bounding box center [261, 95] width 32 height 11
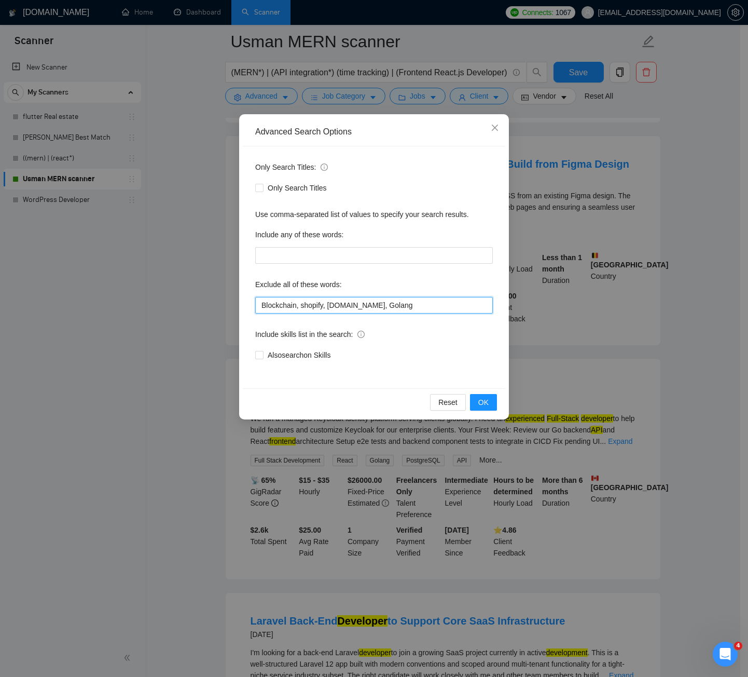
click at [393, 307] on input "Blockchain, shopify, [DOMAIN_NAME], Golang" at bounding box center [374, 305] width 238 height 17
click at [495, 129] on icon "close" at bounding box center [495, 128] width 6 height 6
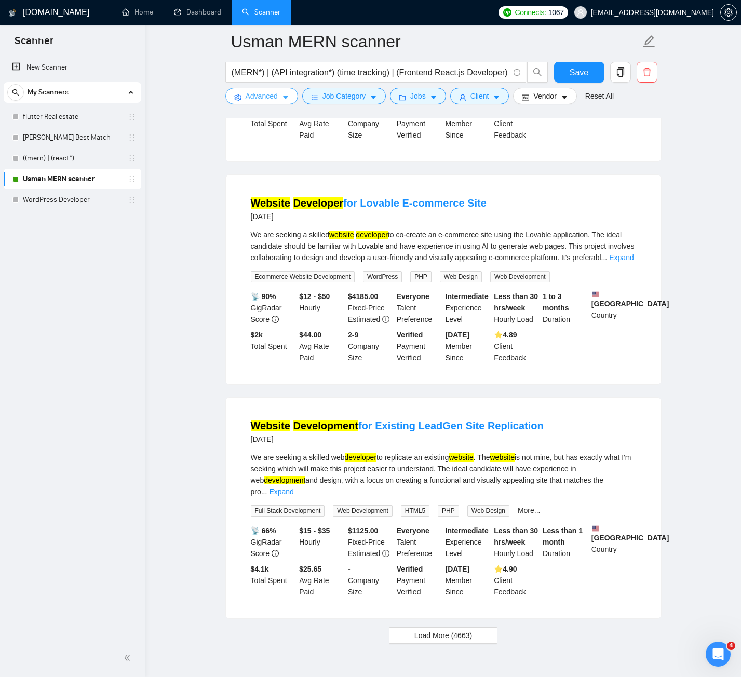
scroll to position [4242, 0]
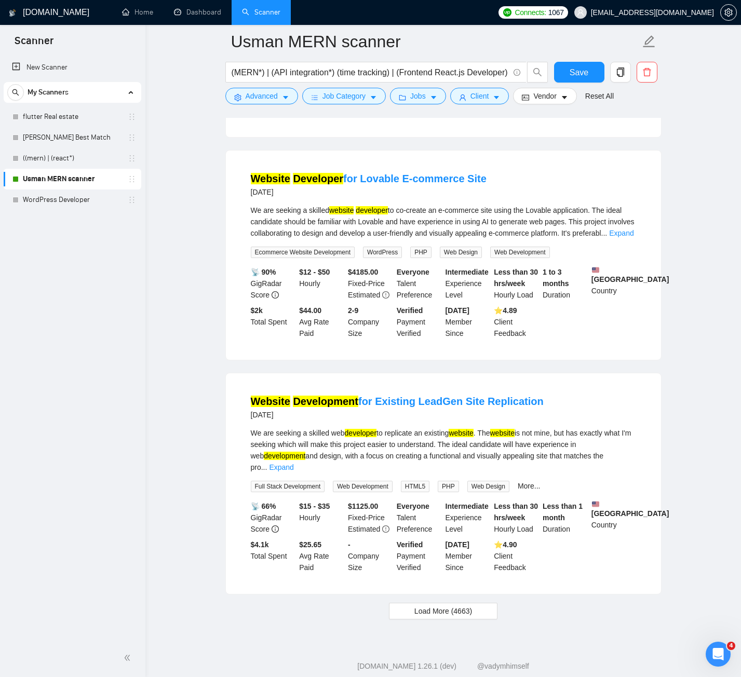
click at [432, 605] on span "Load More (4663)" at bounding box center [443, 610] width 58 height 11
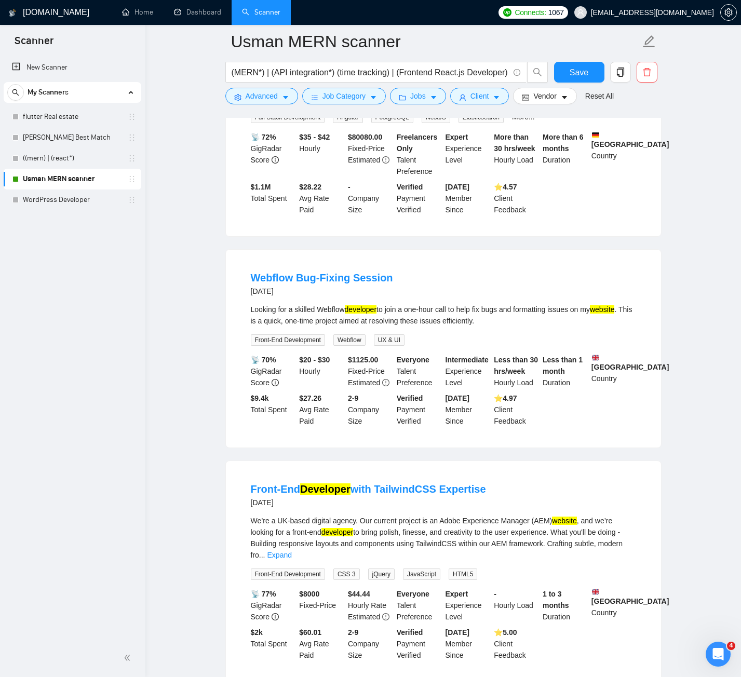
scroll to position [6266, 0]
drag, startPoint x: 237, startPoint y: 220, endPoint x: 289, endPoint y: 220, distance: 51.9
click at [289, 249] on div "Webflow Bug-Fixing Session [DATE] Looking for a skilled Webflow developer to jo…" at bounding box center [443, 348] width 435 height 198
copy link "Webflow"
click at [267, 97] on span "Advanced" at bounding box center [261, 95] width 32 height 11
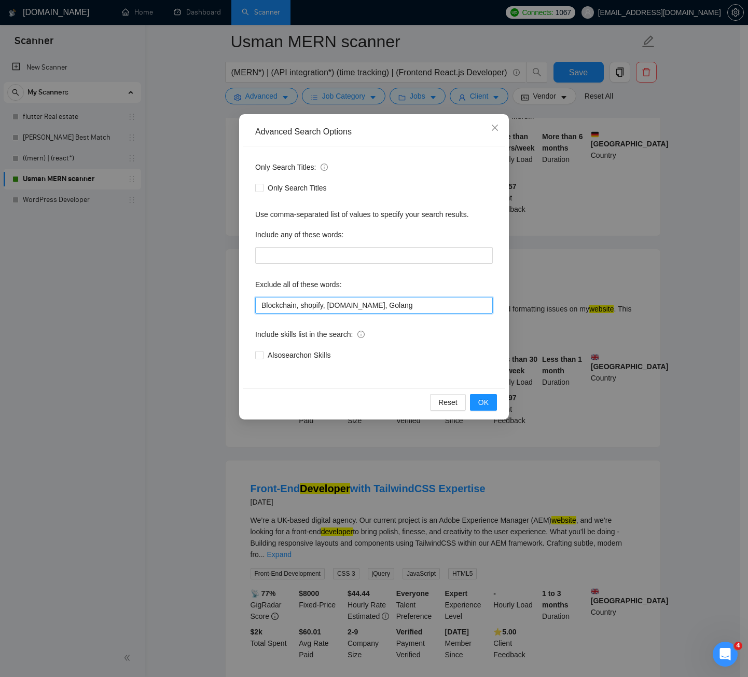
click at [427, 302] on input "Blockchain, shopify, [DOMAIN_NAME], Golang" at bounding box center [374, 305] width 238 height 17
paste input "Webflow"
type input "Blockchain, shopify, [DOMAIN_NAME], Golang, Webflow"
click at [262, 356] on input "Also search on Skills" at bounding box center [258, 354] width 7 height 7
checkbox input "true"
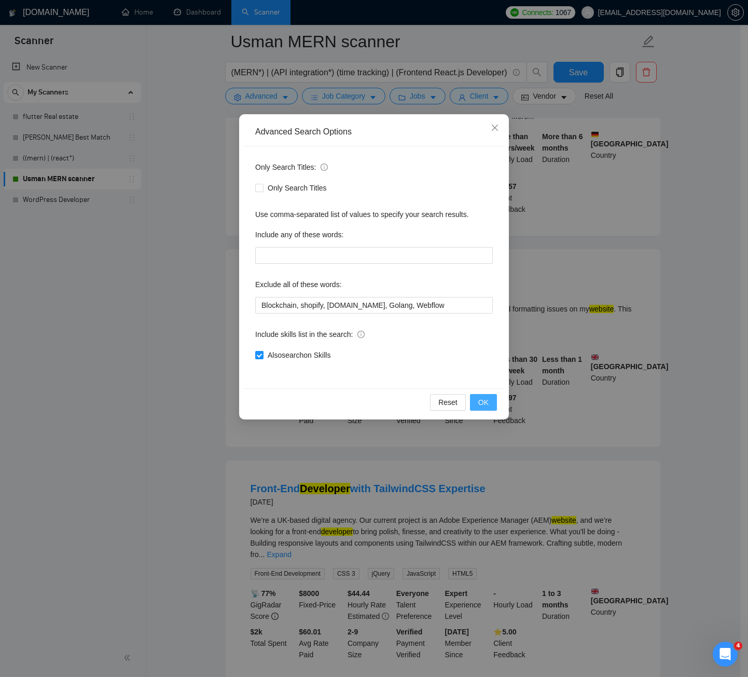
click at [487, 407] on span "OK" at bounding box center [484, 402] width 10 height 11
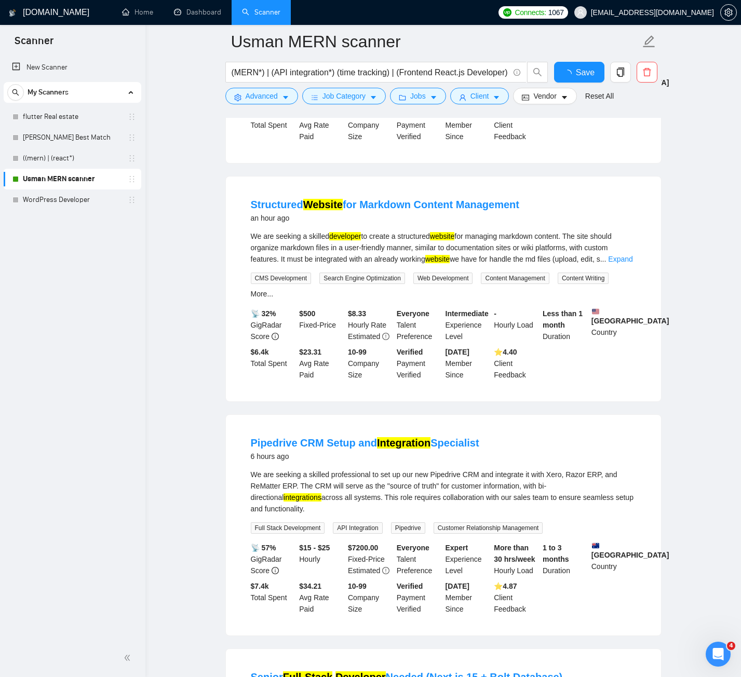
scroll to position [0, 0]
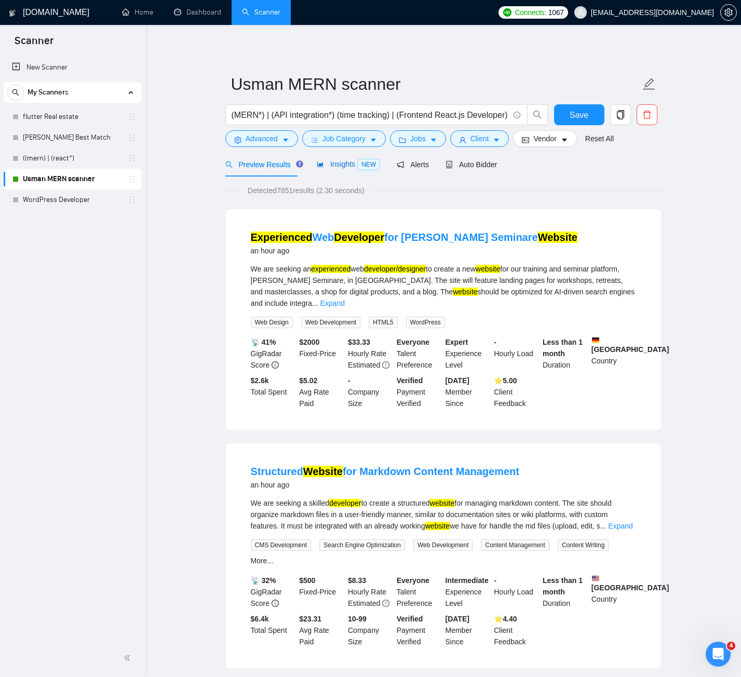
click at [328, 166] on span "Insights NEW" at bounding box center [348, 164] width 63 height 8
